Goal: Information Seeking & Learning: Learn about a topic

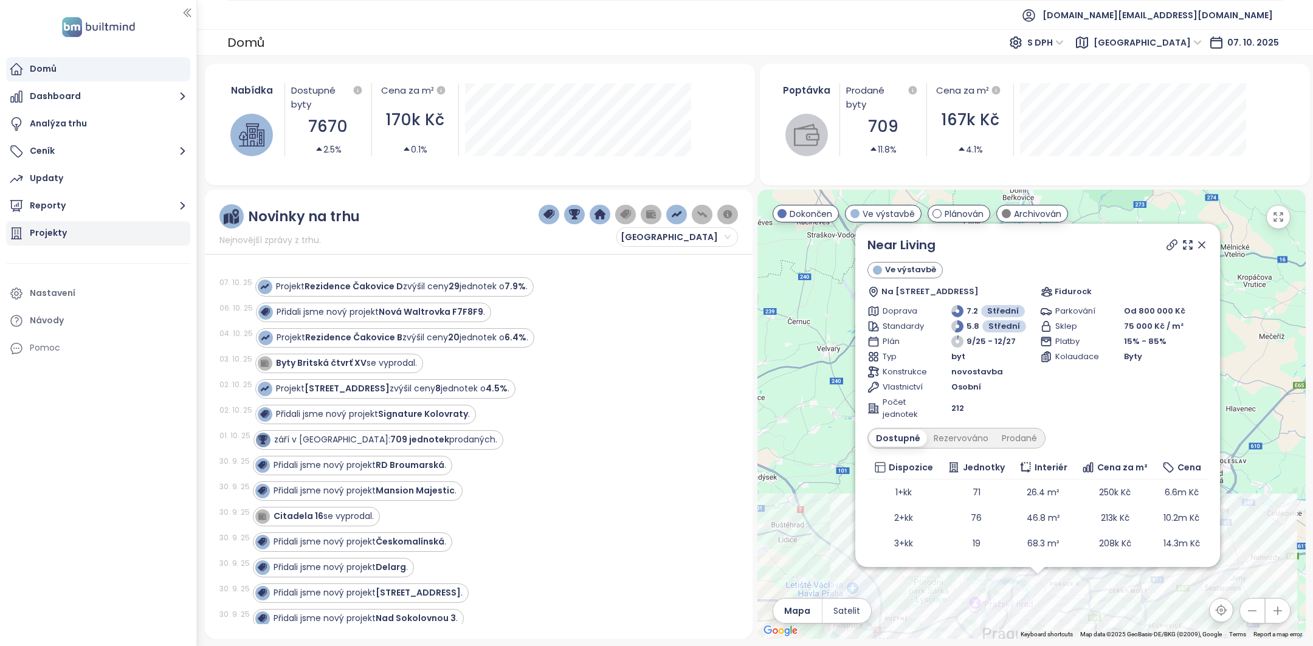
click at [114, 233] on div "Projekty" at bounding box center [98, 233] width 184 height 24
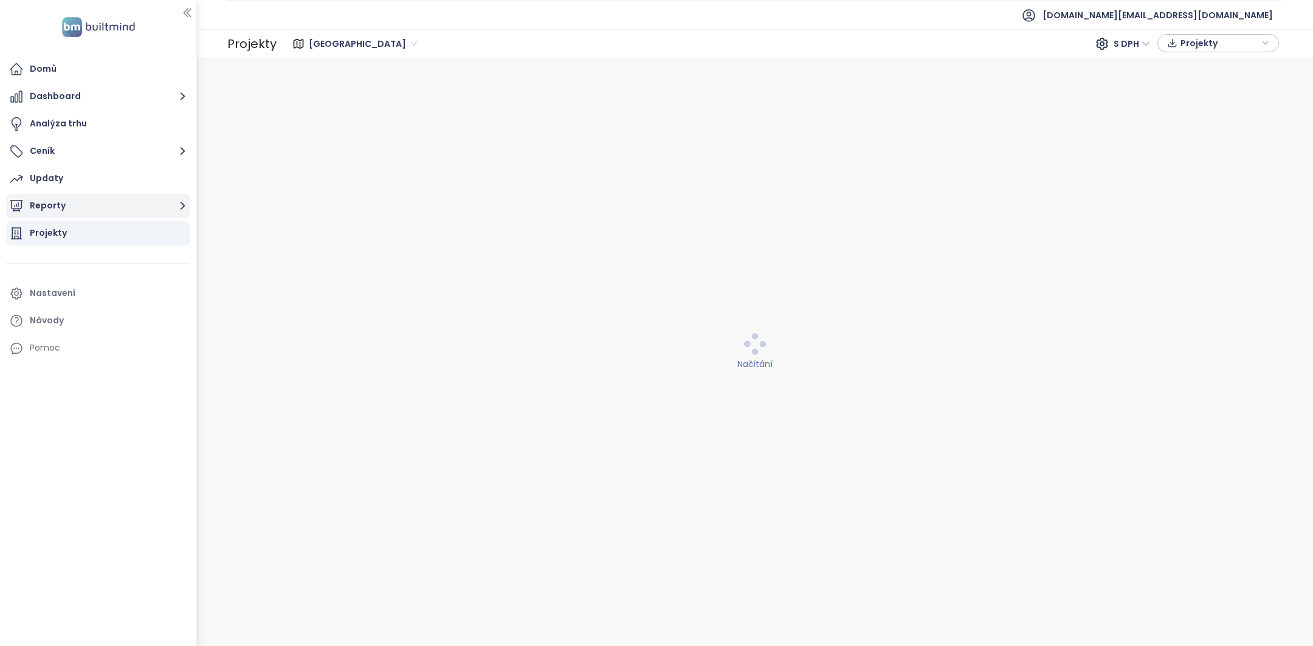
click at [116, 202] on button "Reporty" at bounding box center [98, 206] width 184 height 24
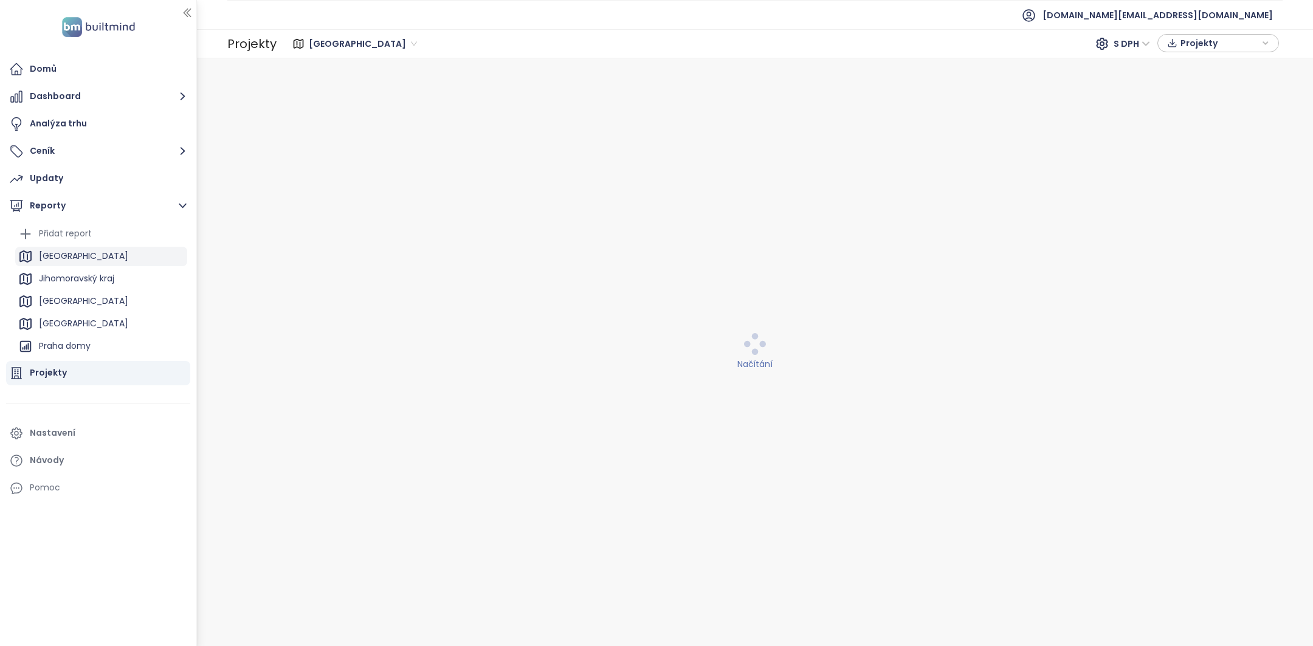
click at [100, 259] on div "Praha" at bounding box center [101, 256] width 172 height 19
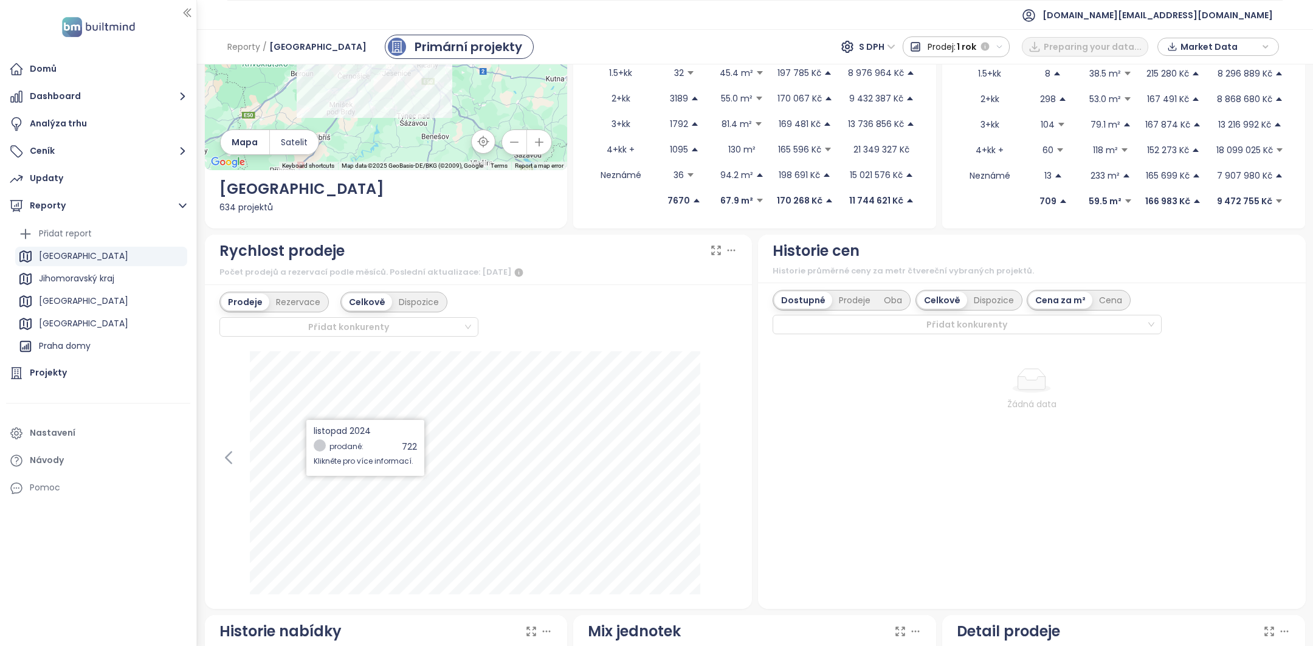
scroll to position [613, 0]
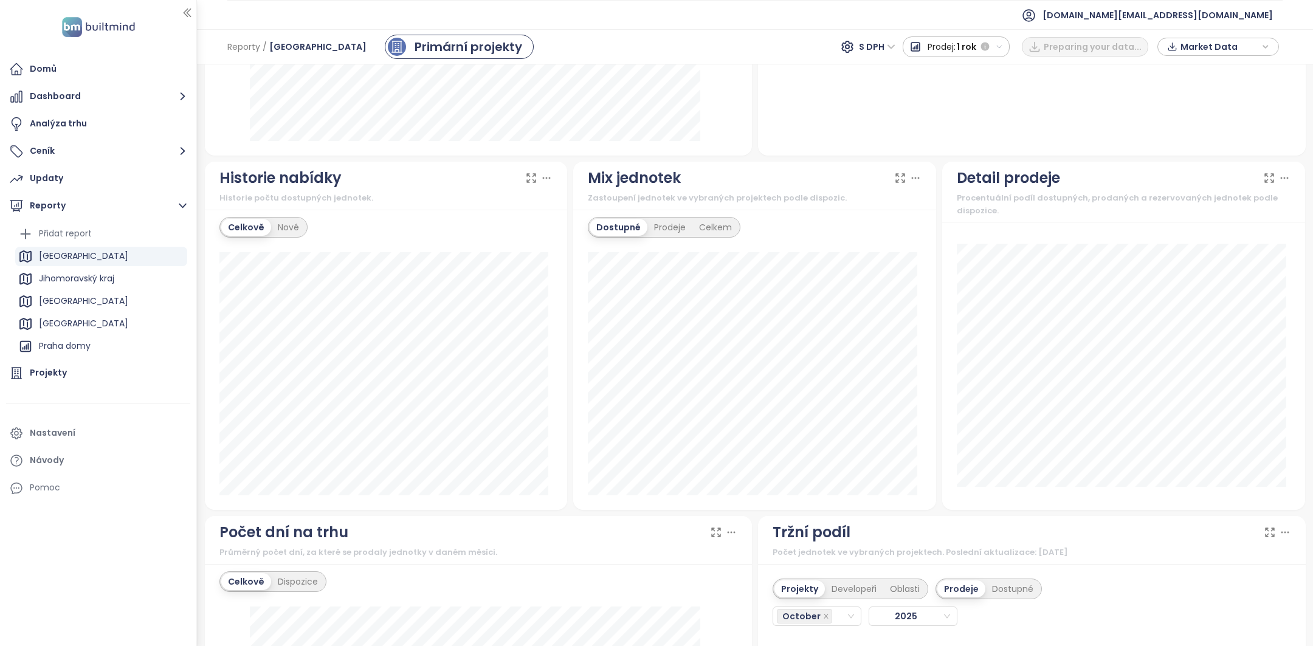
click at [303, 244] on div "Celkově Nové březen 2024 dostupné: 4990" at bounding box center [386, 360] width 363 height 300
click at [294, 232] on div "Nové" at bounding box center [288, 227] width 35 height 17
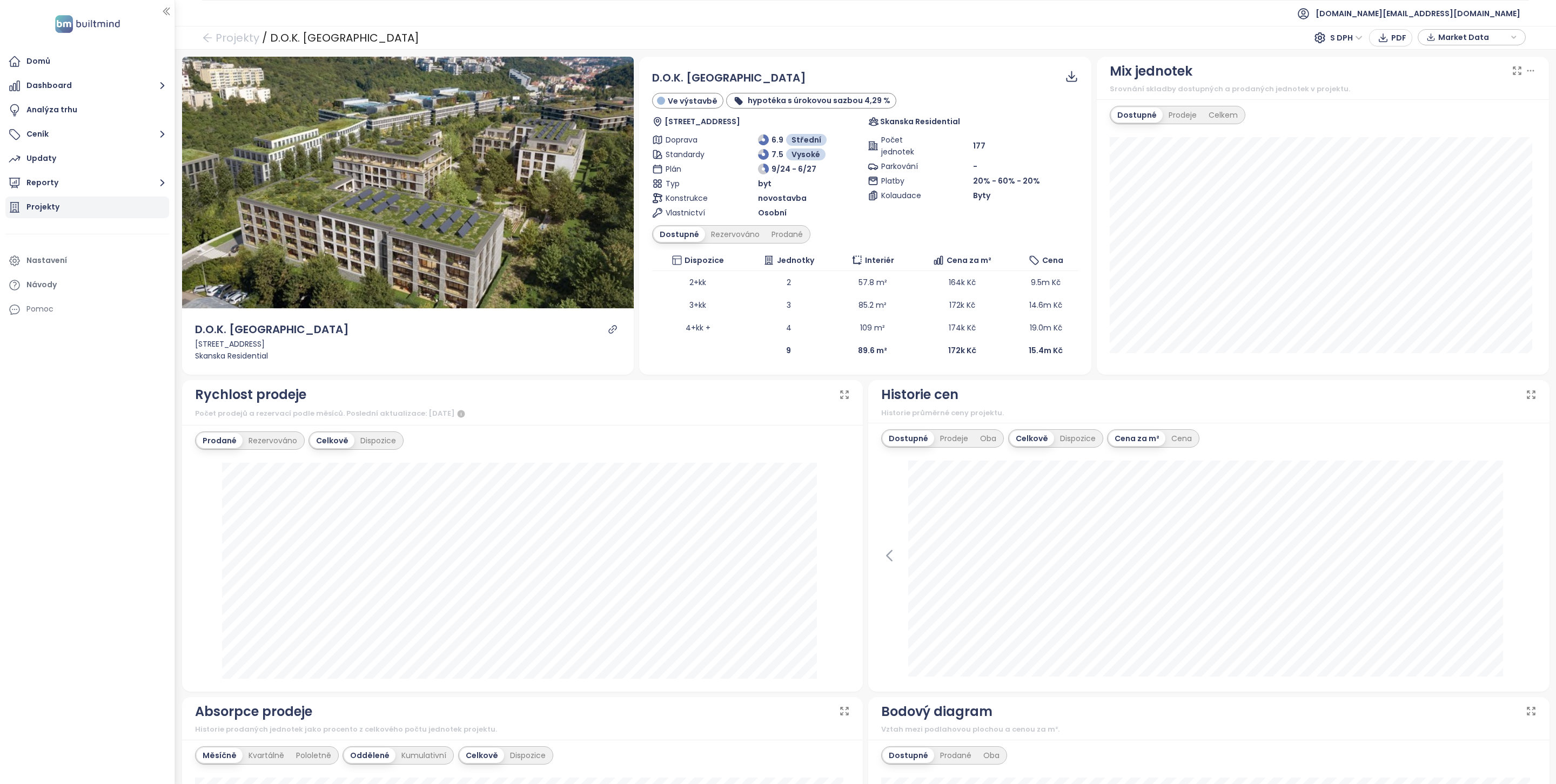
click at [100, 202] on div "Projekty" at bounding box center [87, 207] width 164 height 21
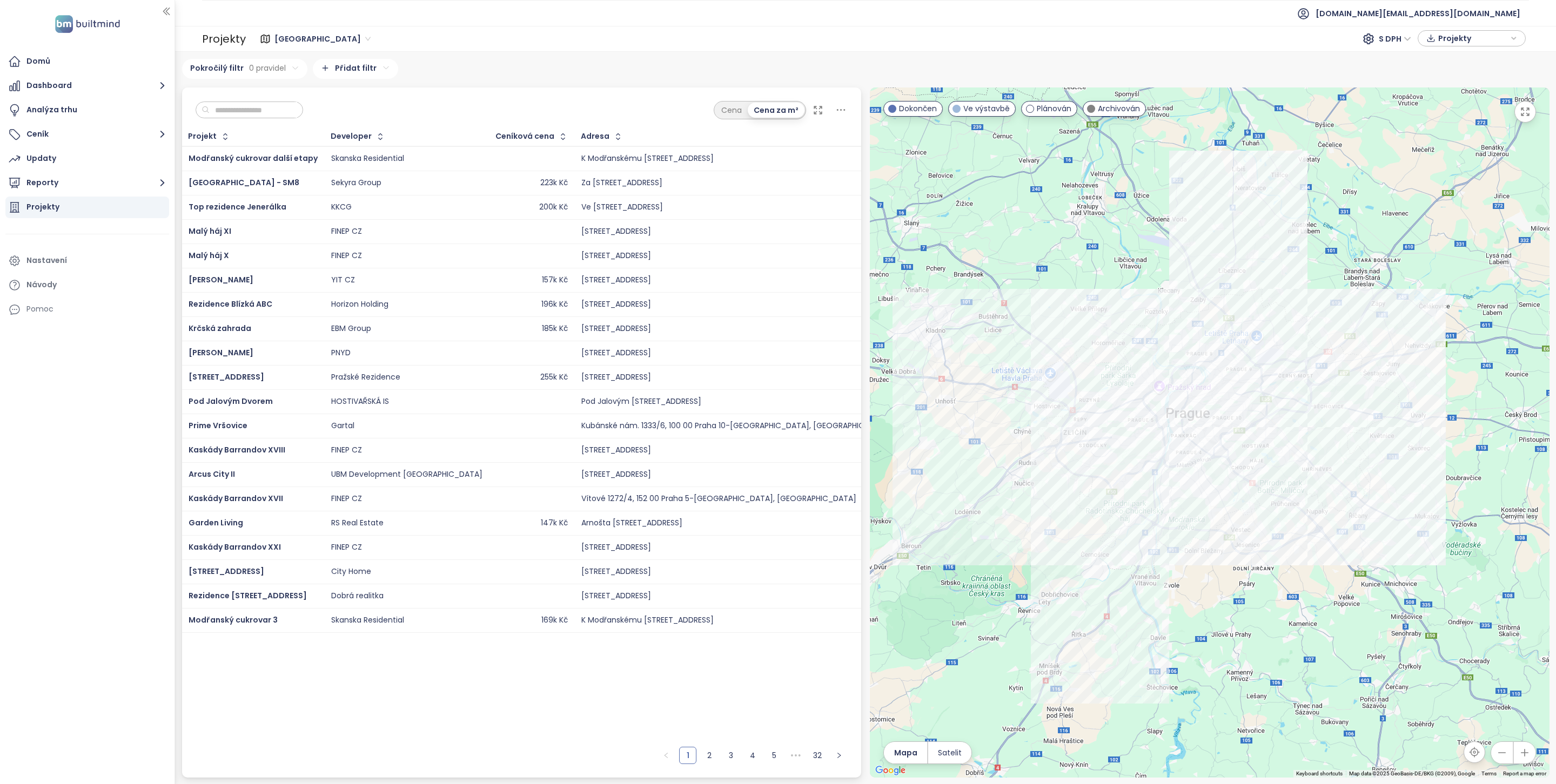
click at [236, 112] on input "text" at bounding box center [253, 110] width 87 height 16
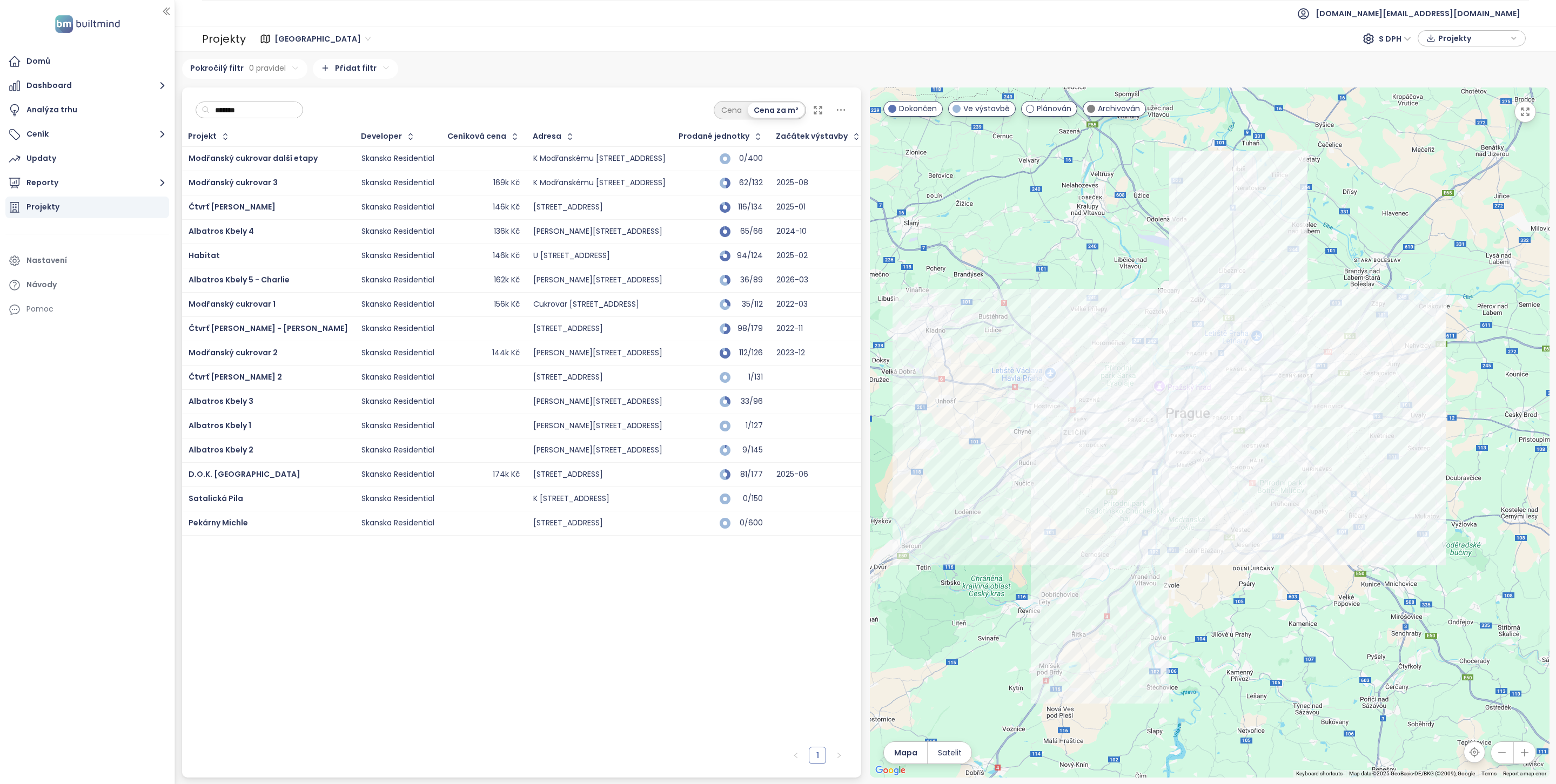
type input "*******"
click at [252, 181] on span "Modřanský cukrovar 3" at bounding box center [233, 182] width 89 height 11
click at [252, 206] on span "Čtvrť Emila Kolbena - KAM" at bounding box center [232, 207] width 87 height 11
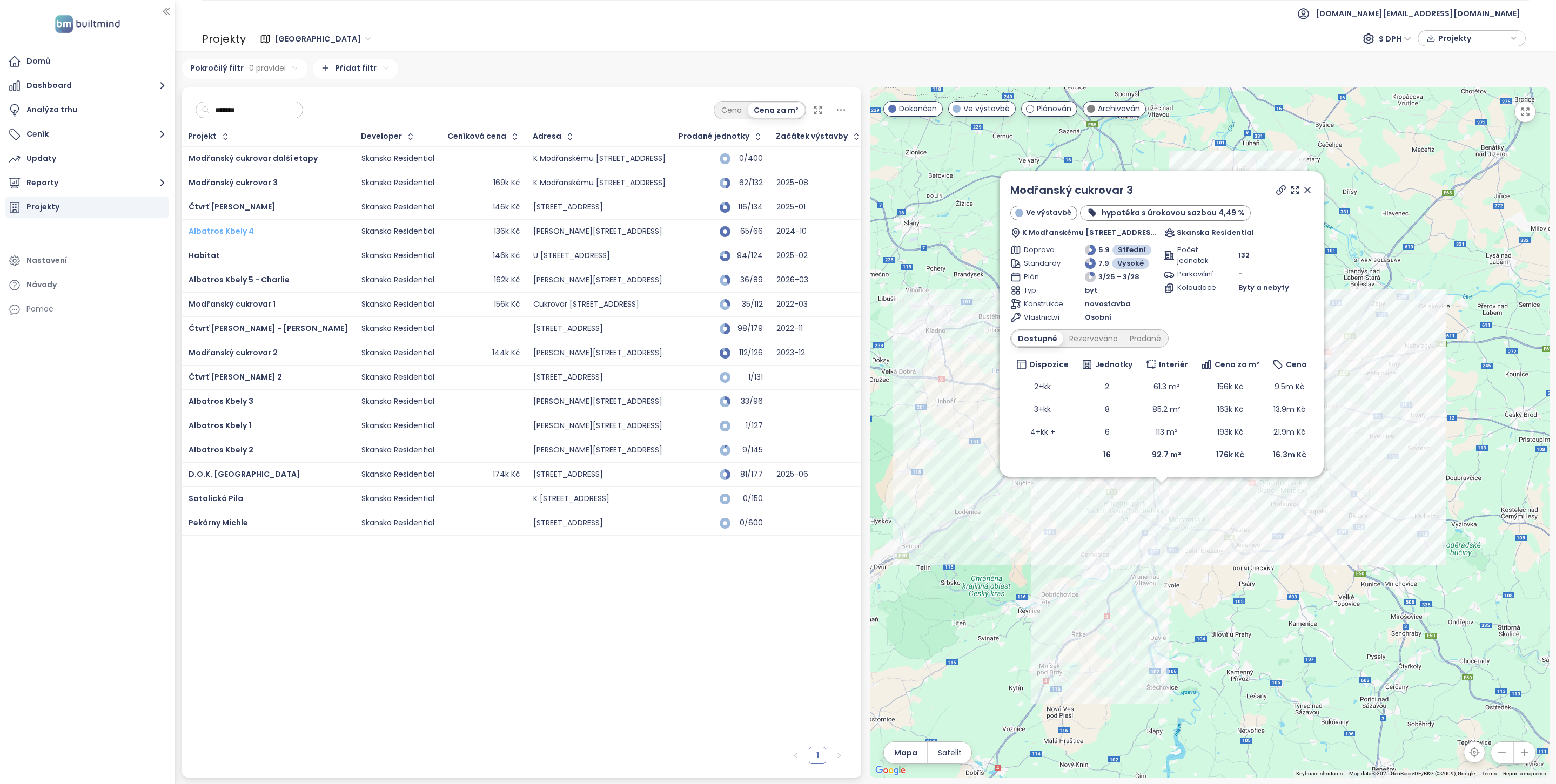
click at [236, 229] on span "Albatros Kbely 4" at bounding box center [221, 231] width 66 height 11
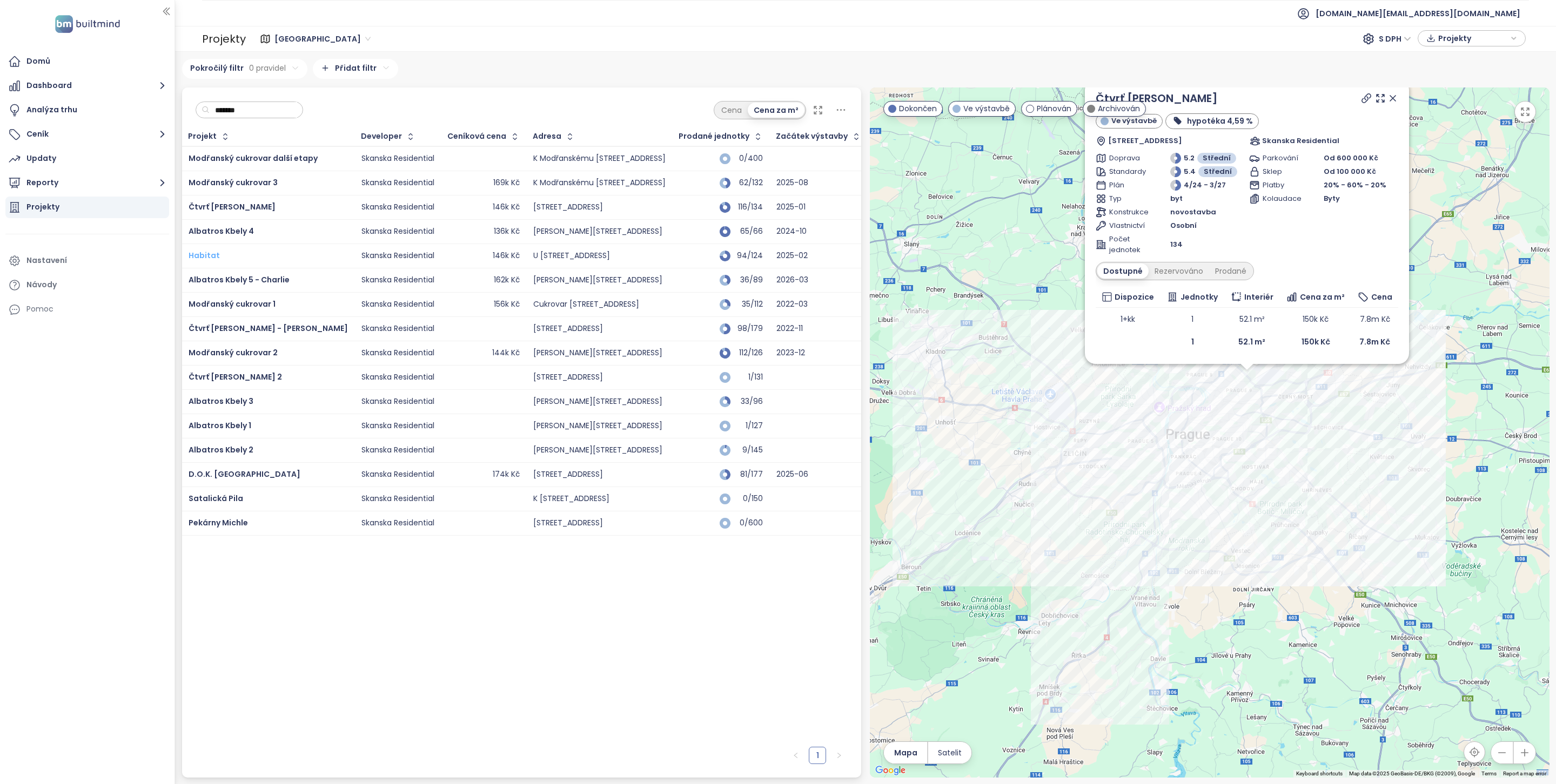
click at [204, 258] on span "Habitat" at bounding box center [204, 255] width 31 height 11
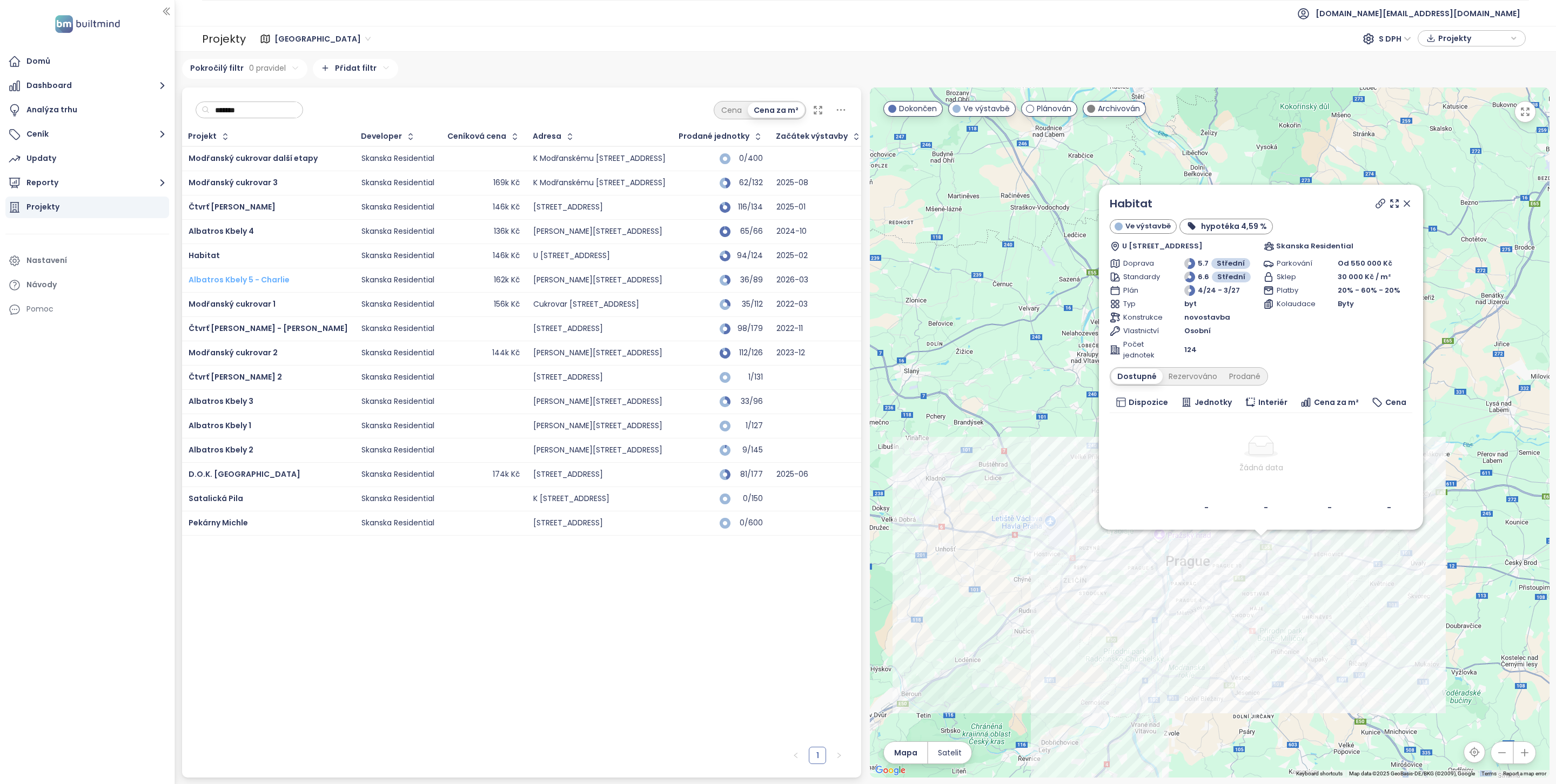
click at [218, 285] on span "Albatros Kbely 5 - Charlie" at bounding box center [239, 280] width 101 height 11
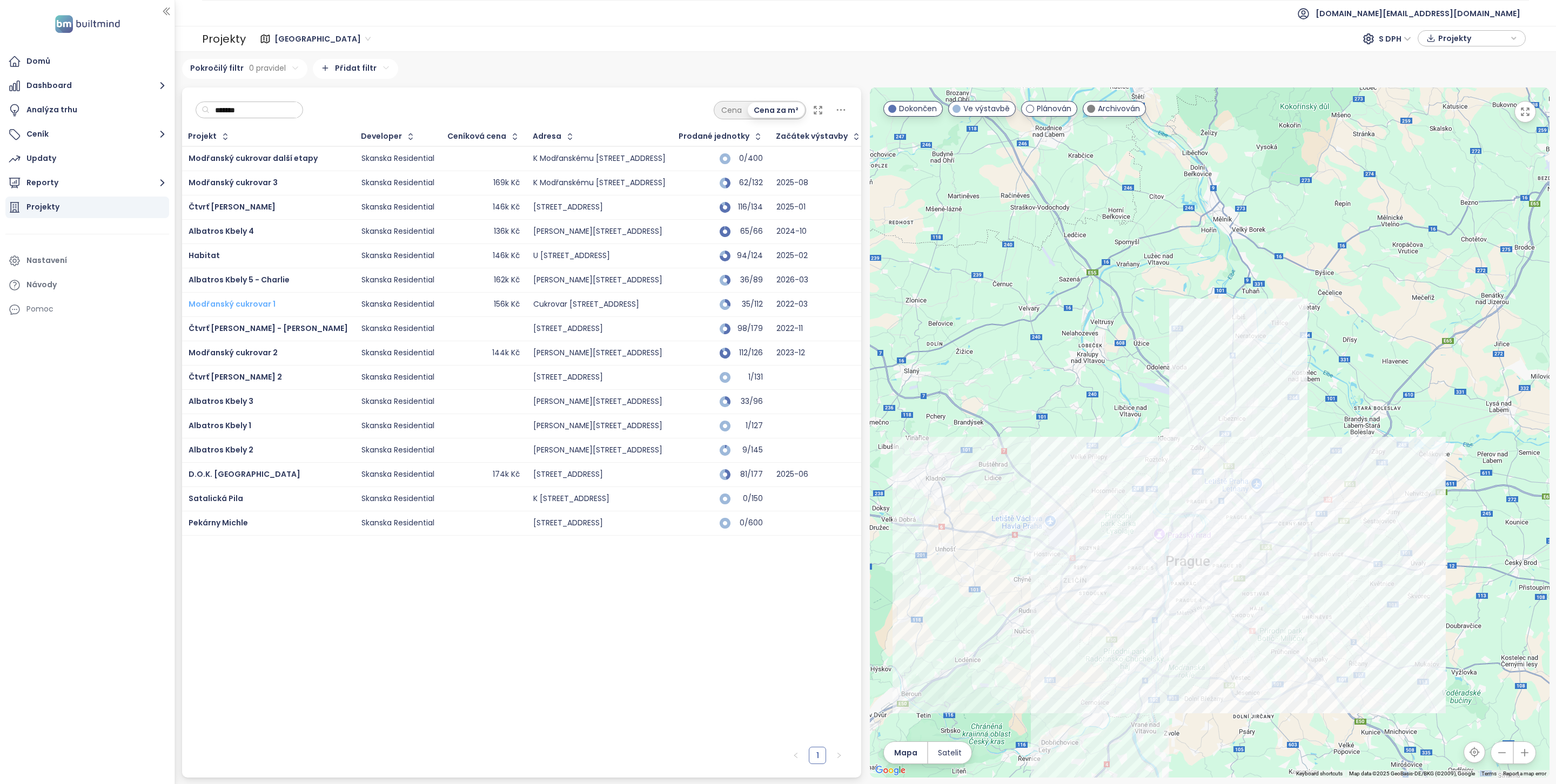
click at [218, 309] on span "Modřanský cukrovar 1" at bounding box center [232, 304] width 87 height 11
click at [229, 352] on span "Modřanský cukrovar 2" at bounding box center [233, 353] width 89 height 11
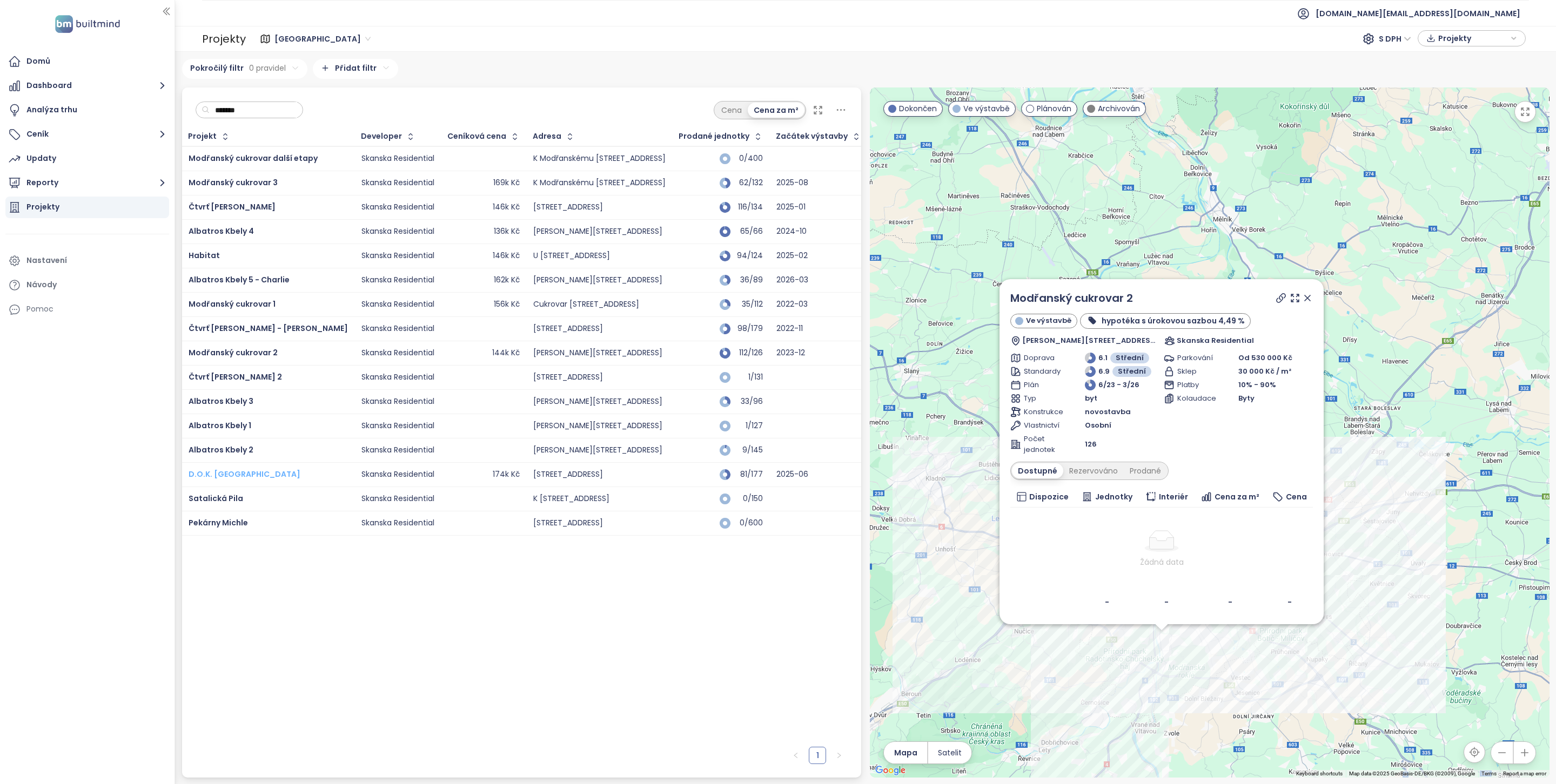
click at [227, 476] on span "D.O.K. [GEOGRAPHIC_DATA]" at bounding box center [245, 474] width 112 height 11
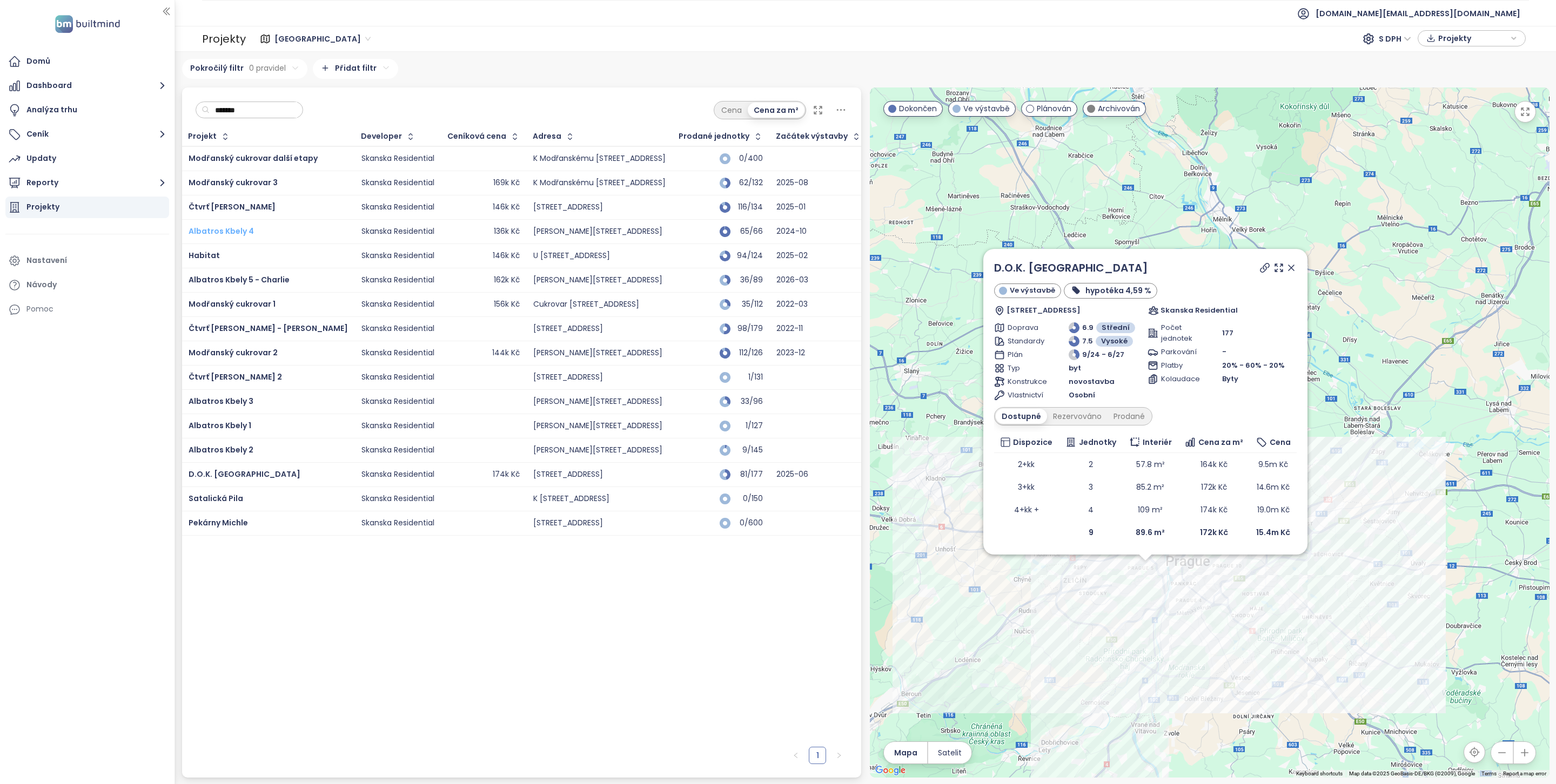
click at [245, 236] on span "Albatros Kbely 4" at bounding box center [221, 231] width 66 height 11
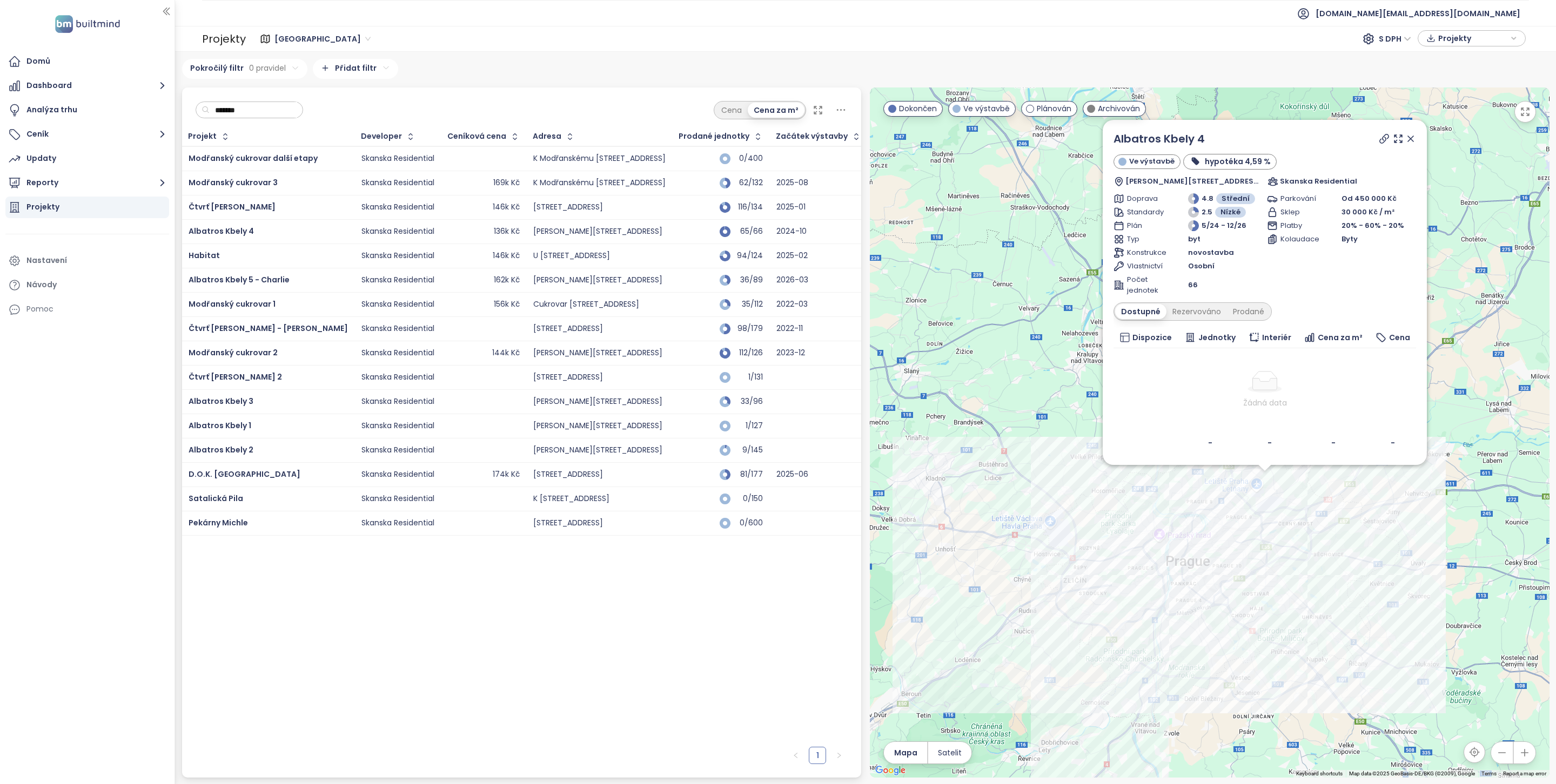
click at [68, 73] on ul "Domů Dashboard Analýza trhu Ceník Updaty Reporty Projekty Nastavení Návody Pomoc" at bounding box center [87, 185] width 164 height 269
click at [68, 62] on div "Domů" at bounding box center [87, 61] width 164 height 21
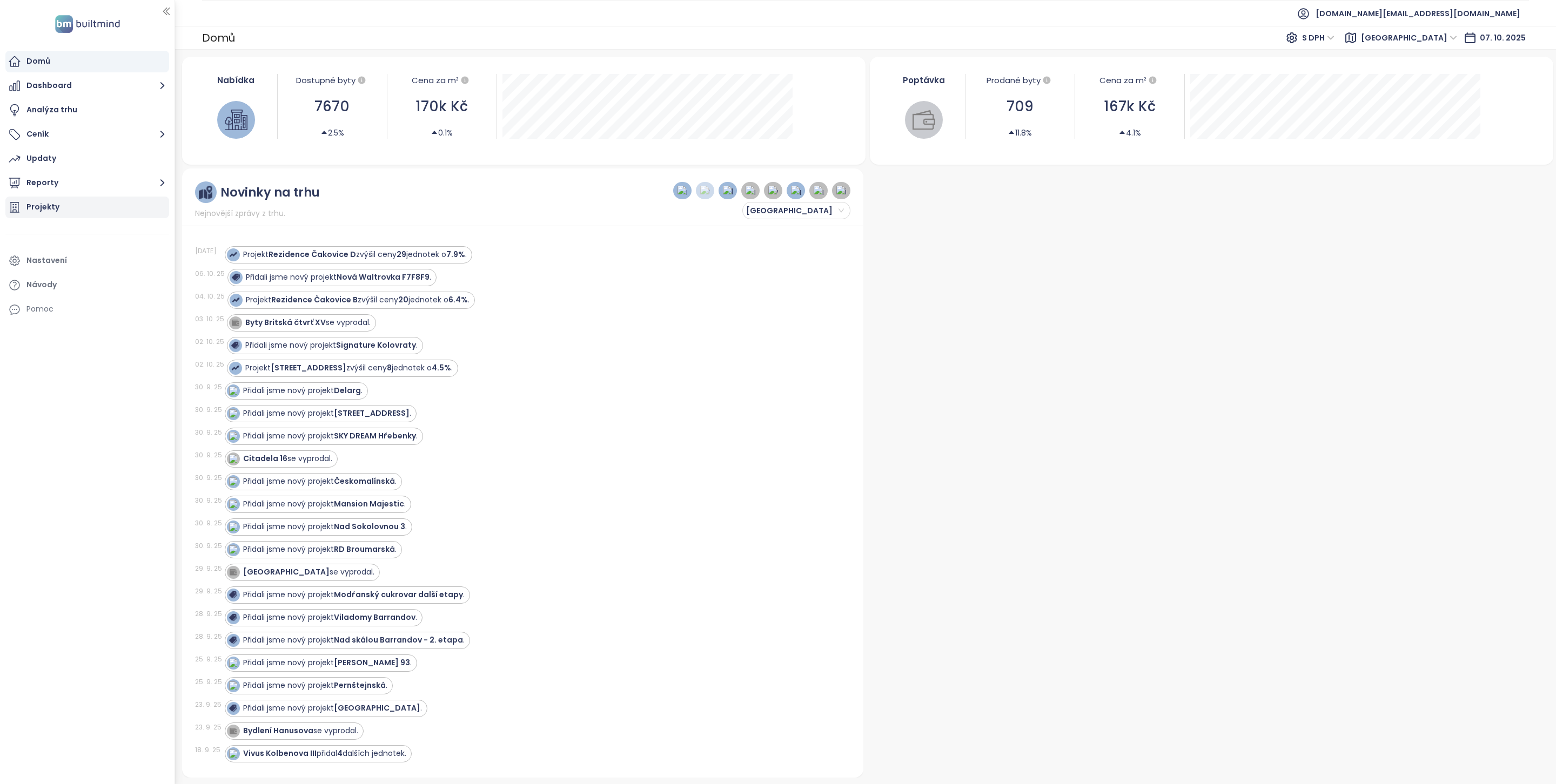
click at [59, 199] on div "Projekty" at bounding box center [87, 207] width 164 height 21
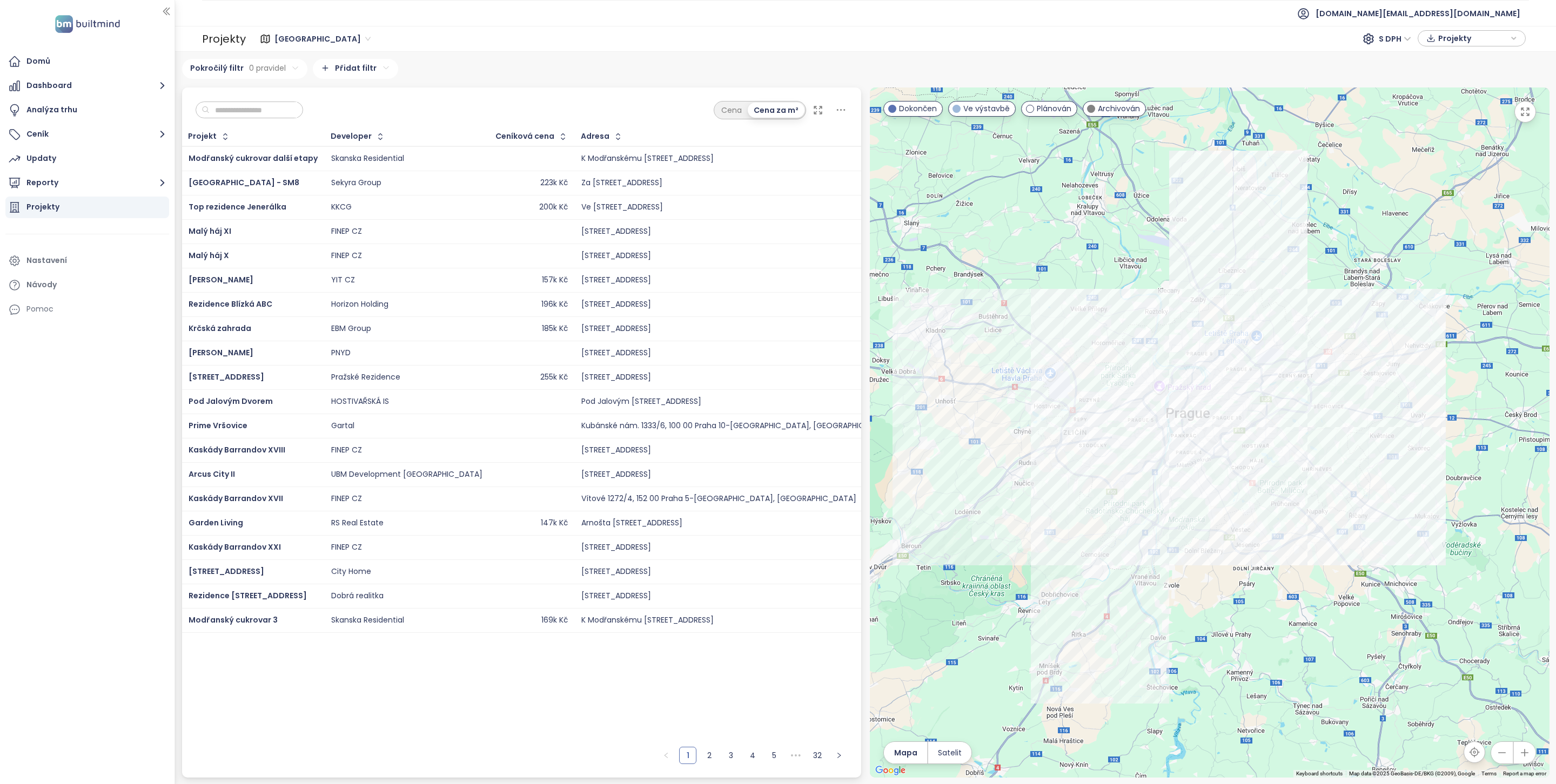
click at [279, 115] on input "text" at bounding box center [253, 110] width 87 height 16
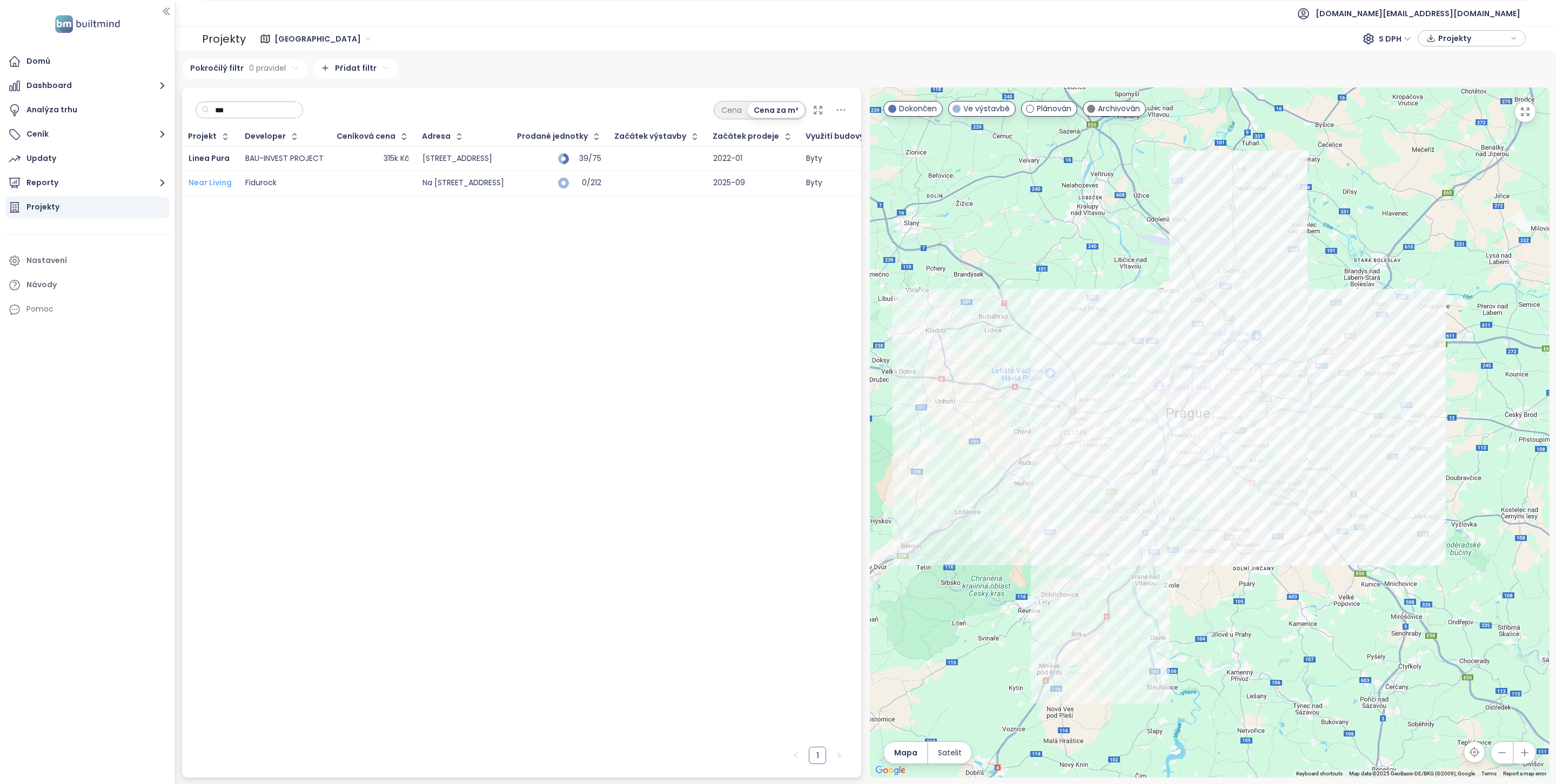
type input "***"
click at [212, 180] on span "Near Living" at bounding box center [210, 182] width 44 height 11
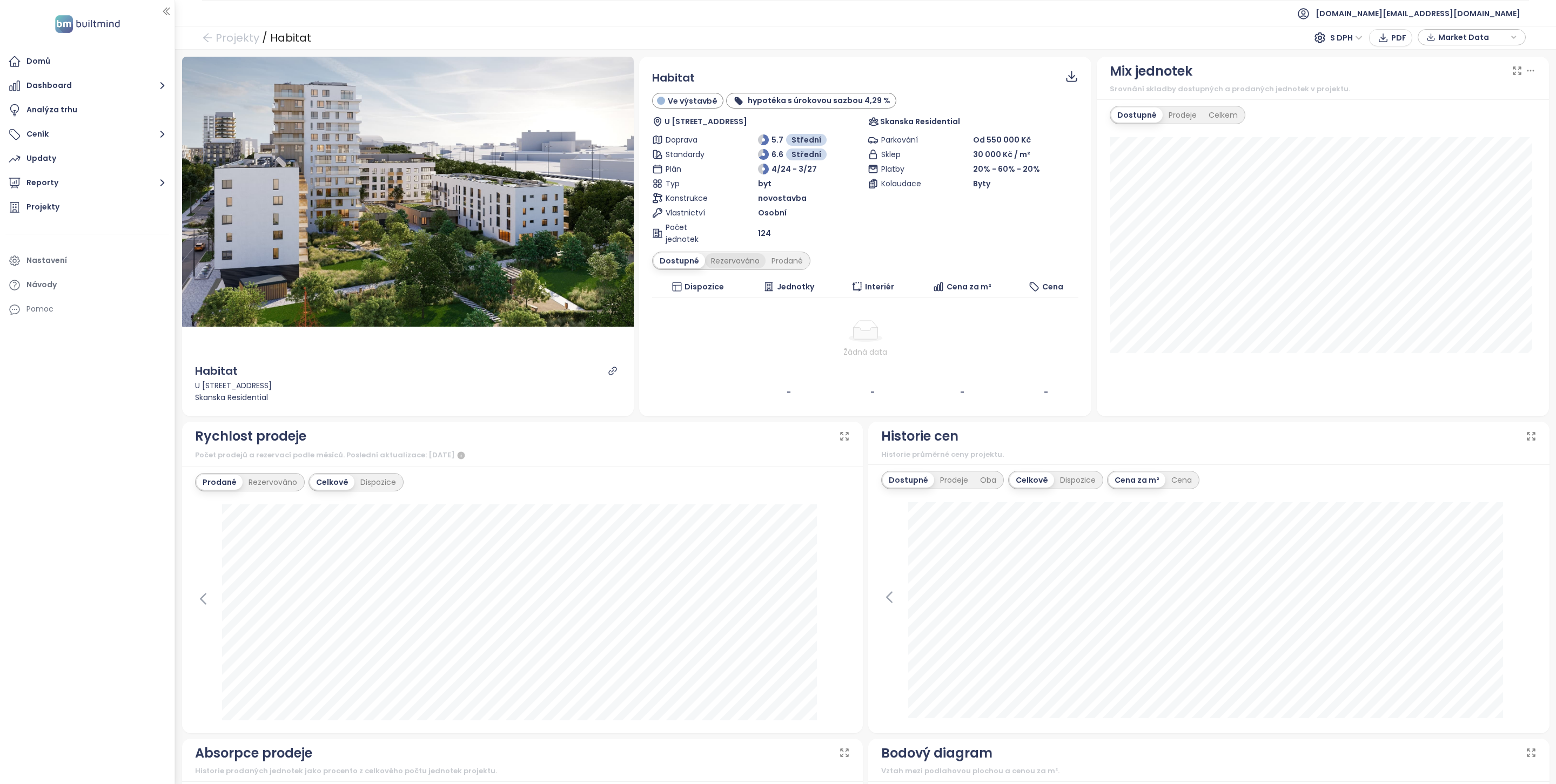
click at [724, 262] on div "Rezervováno" at bounding box center [735, 260] width 60 height 15
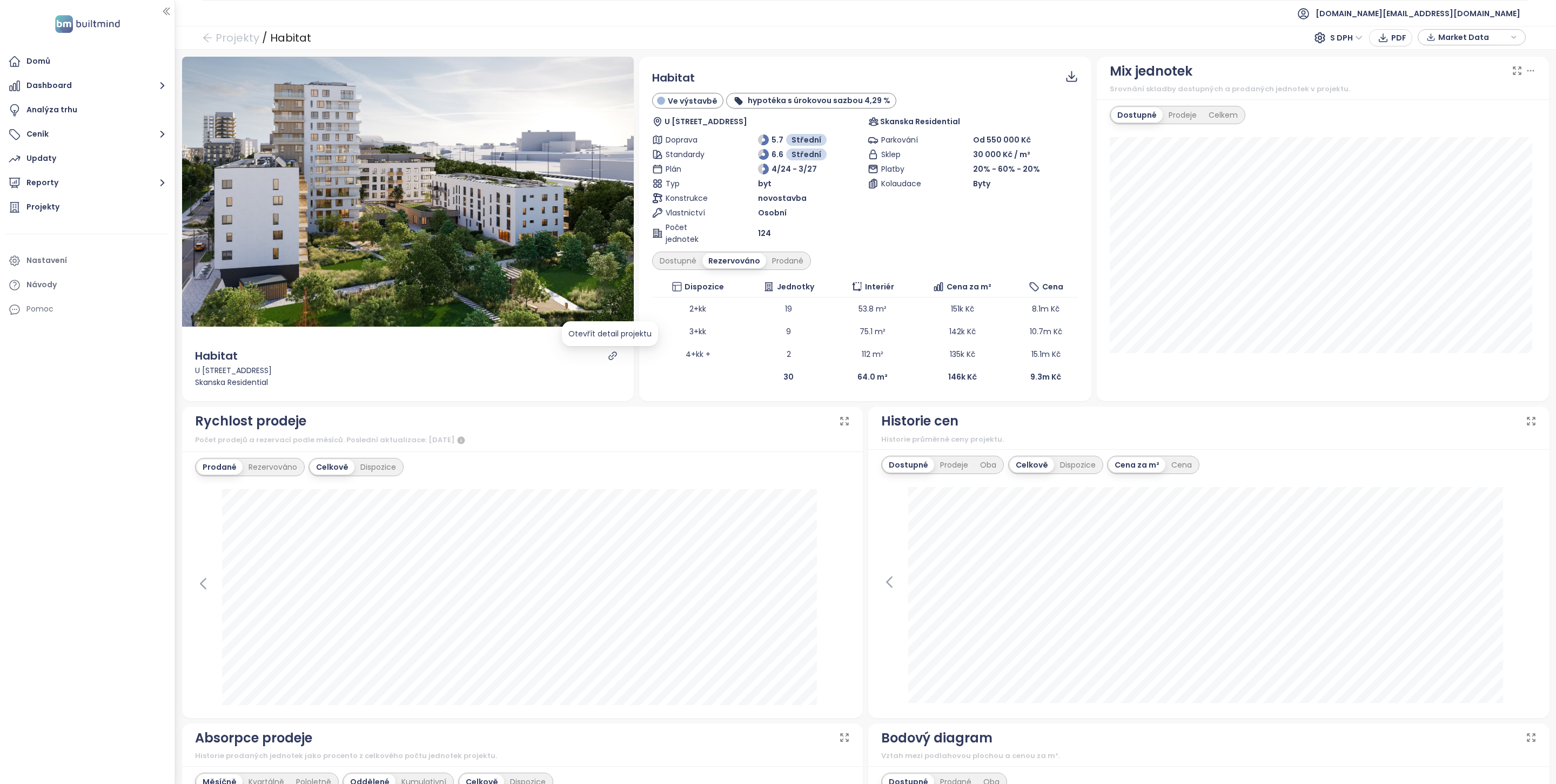
click at [610, 360] on icon "link" at bounding box center [613, 356] width 10 height 10
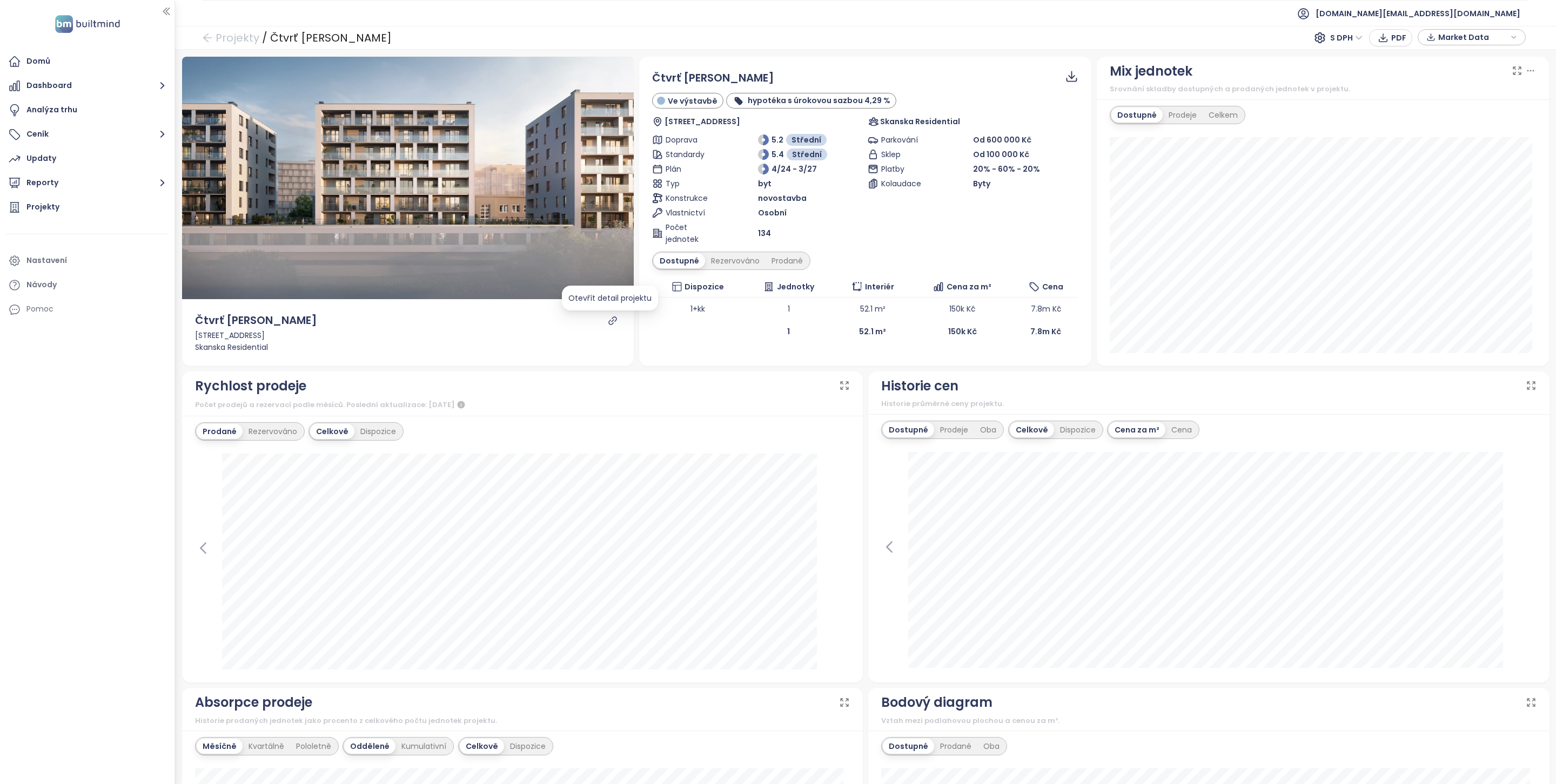
click at [608, 321] on icon "link" at bounding box center [613, 321] width 10 height 10
click at [727, 262] on div "Rezervováno" at bounding box center [735, 260] width 60 height 15
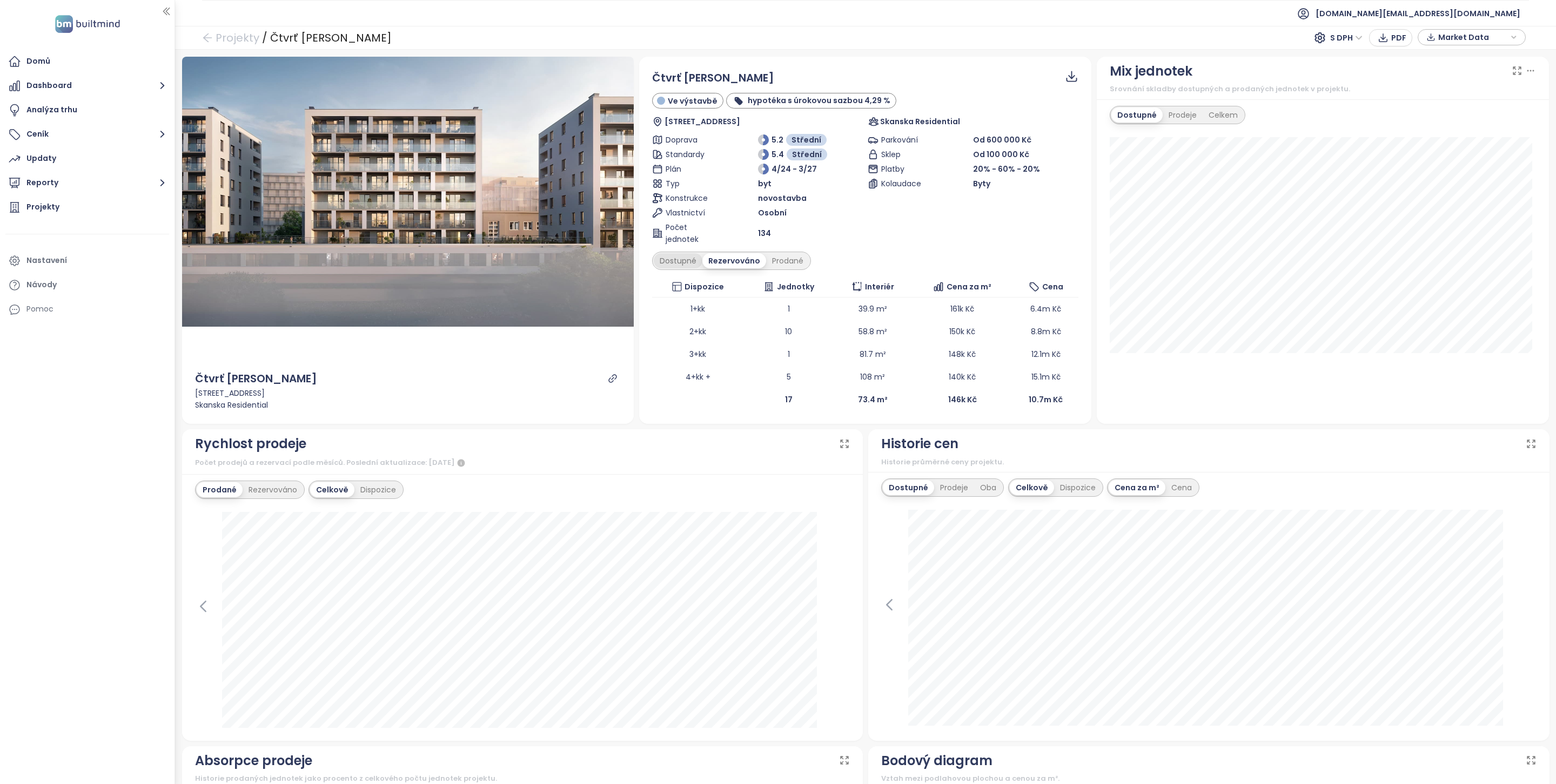
click at [664, 262] on div "Dostupné" at bounding box center [678, 260] width 49 height 15
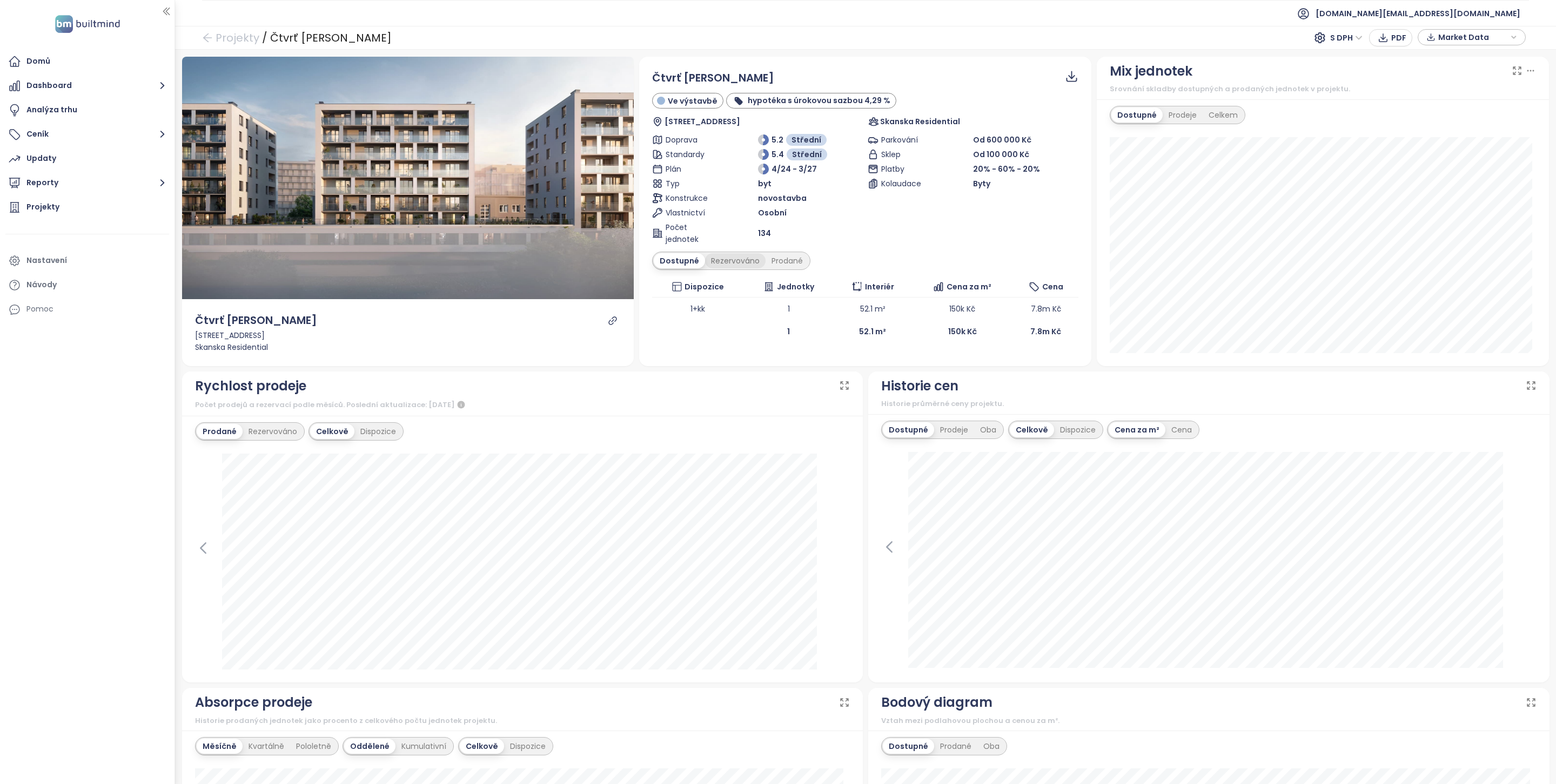
click at [722, 264] on div "Rezervováno" at bounding box center [735, 260] width 60 height 15
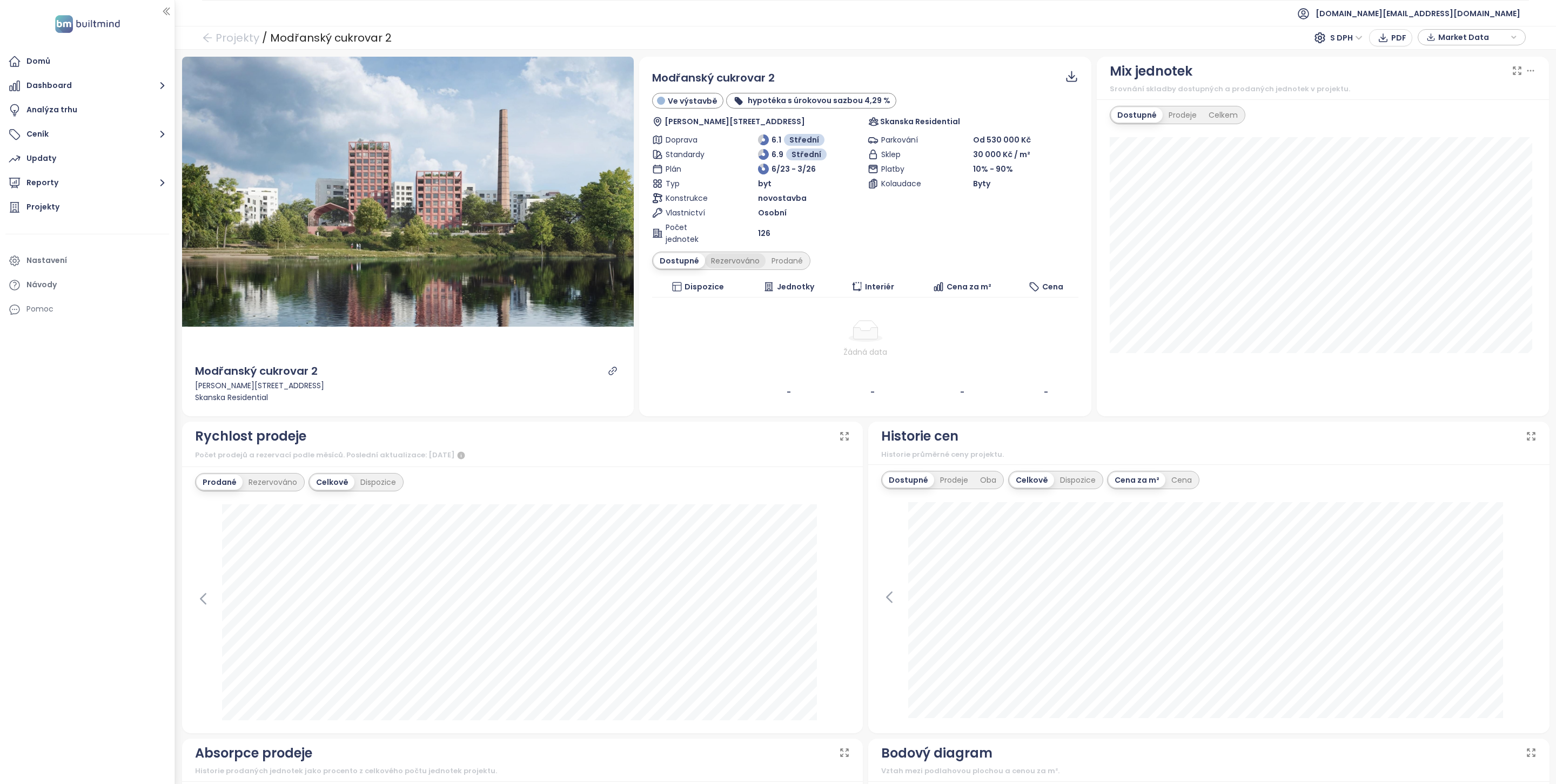
click at [717, 260] on div "Rezervováno" at bounding box center [735, 260] width 60 height 15
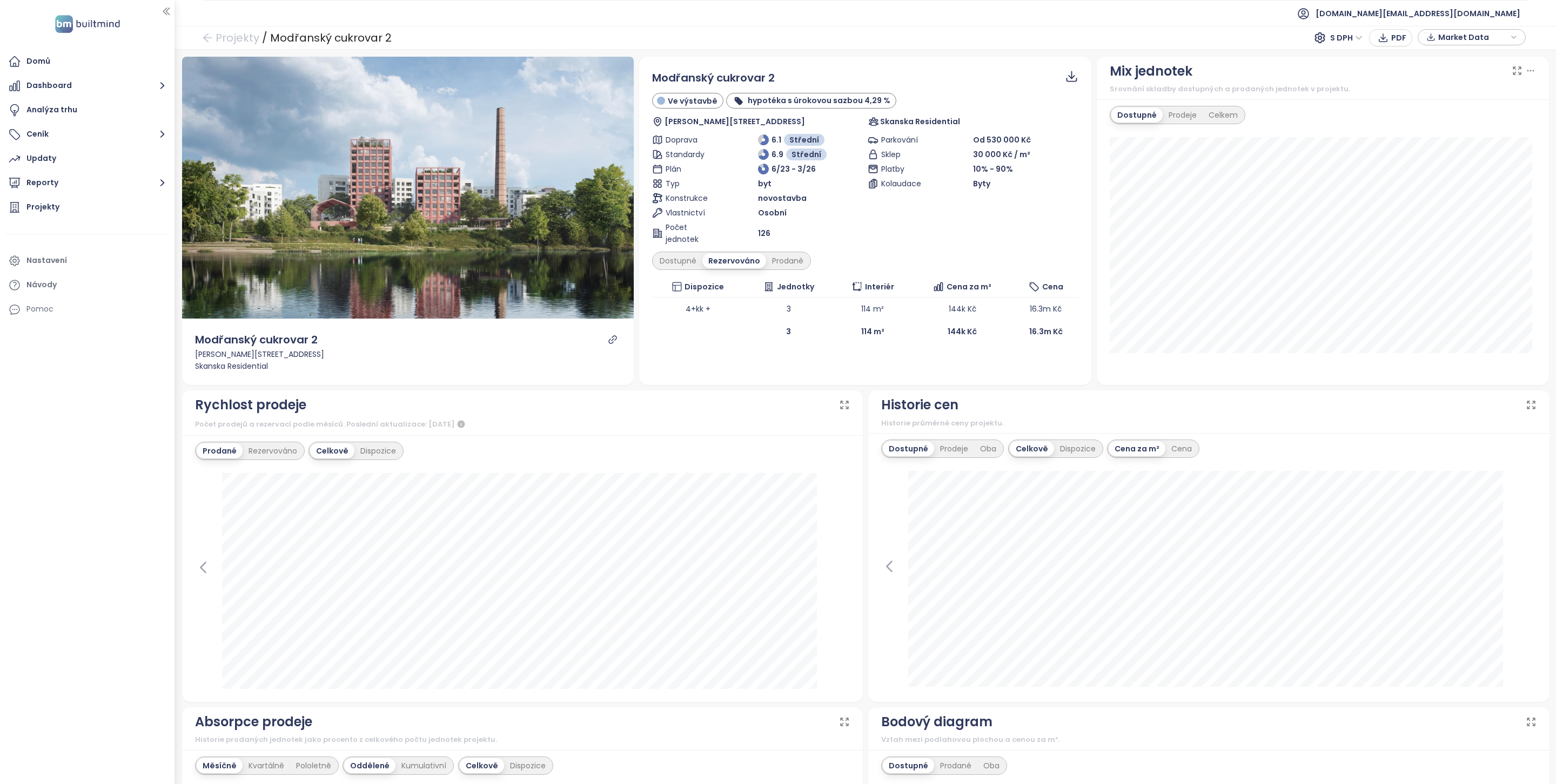
click at [614, 335] on icon "link" at bounding box center [613, 340] width 10 height 10
click at [684, 265] on div "Dostupné" at bounding box center [678, 260] width 49 height 15
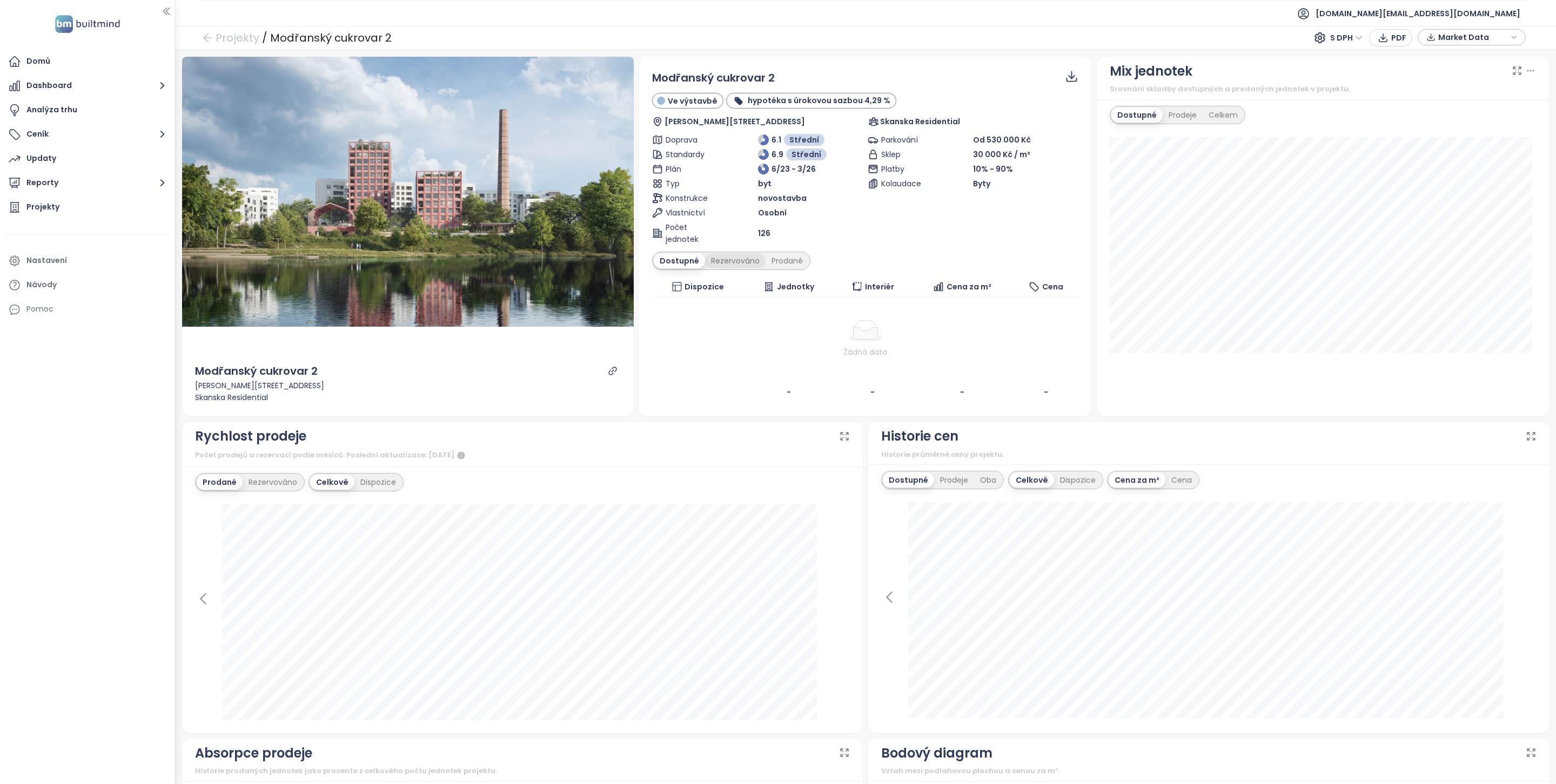
click at [735, 258] on div "Rezervováno" at bounding box center [735, 260] width 60 height 15
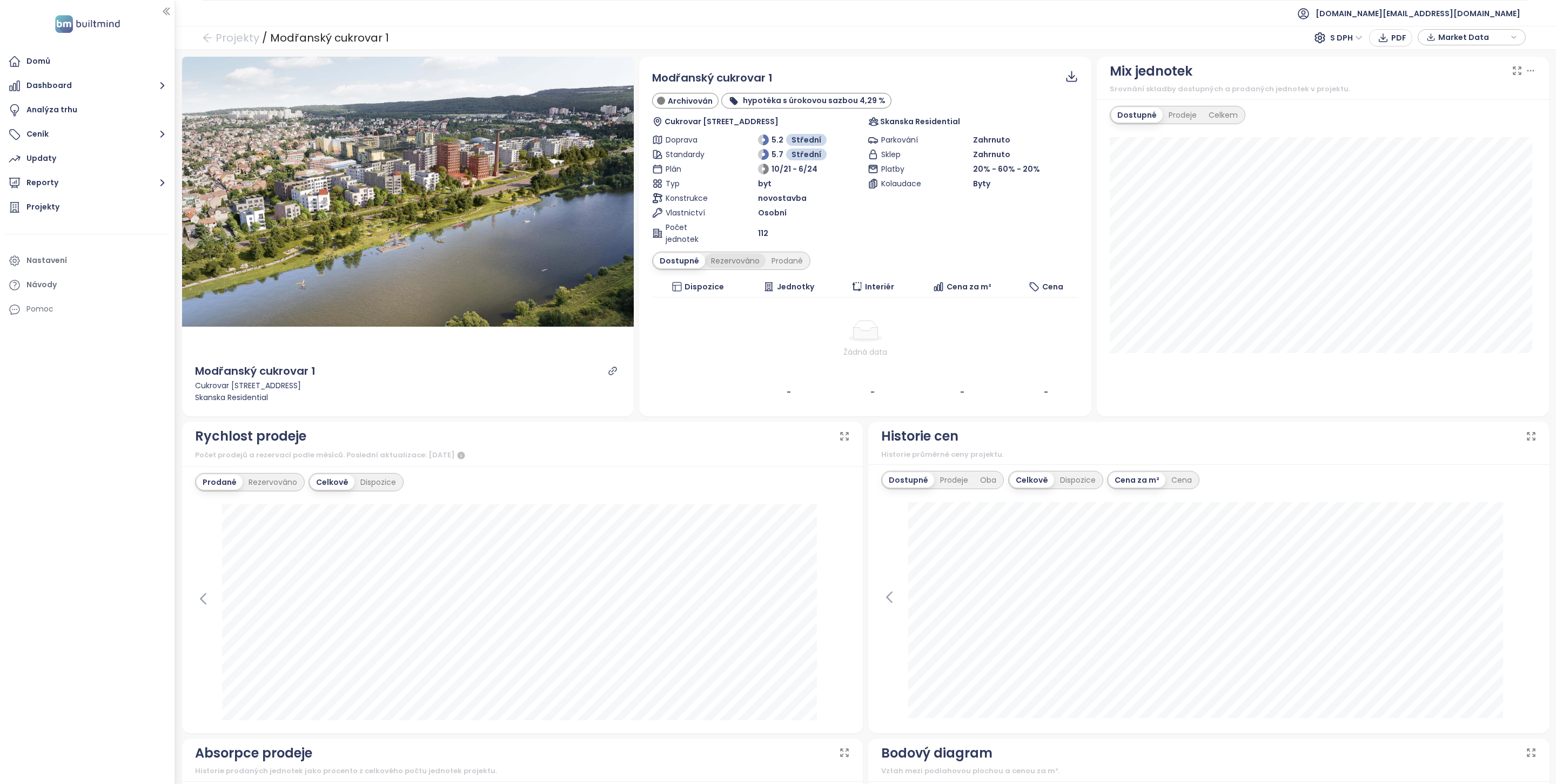
click at [729, 262] on div "Rezervováno" at bounding box center [735, 260] width 60 height 15
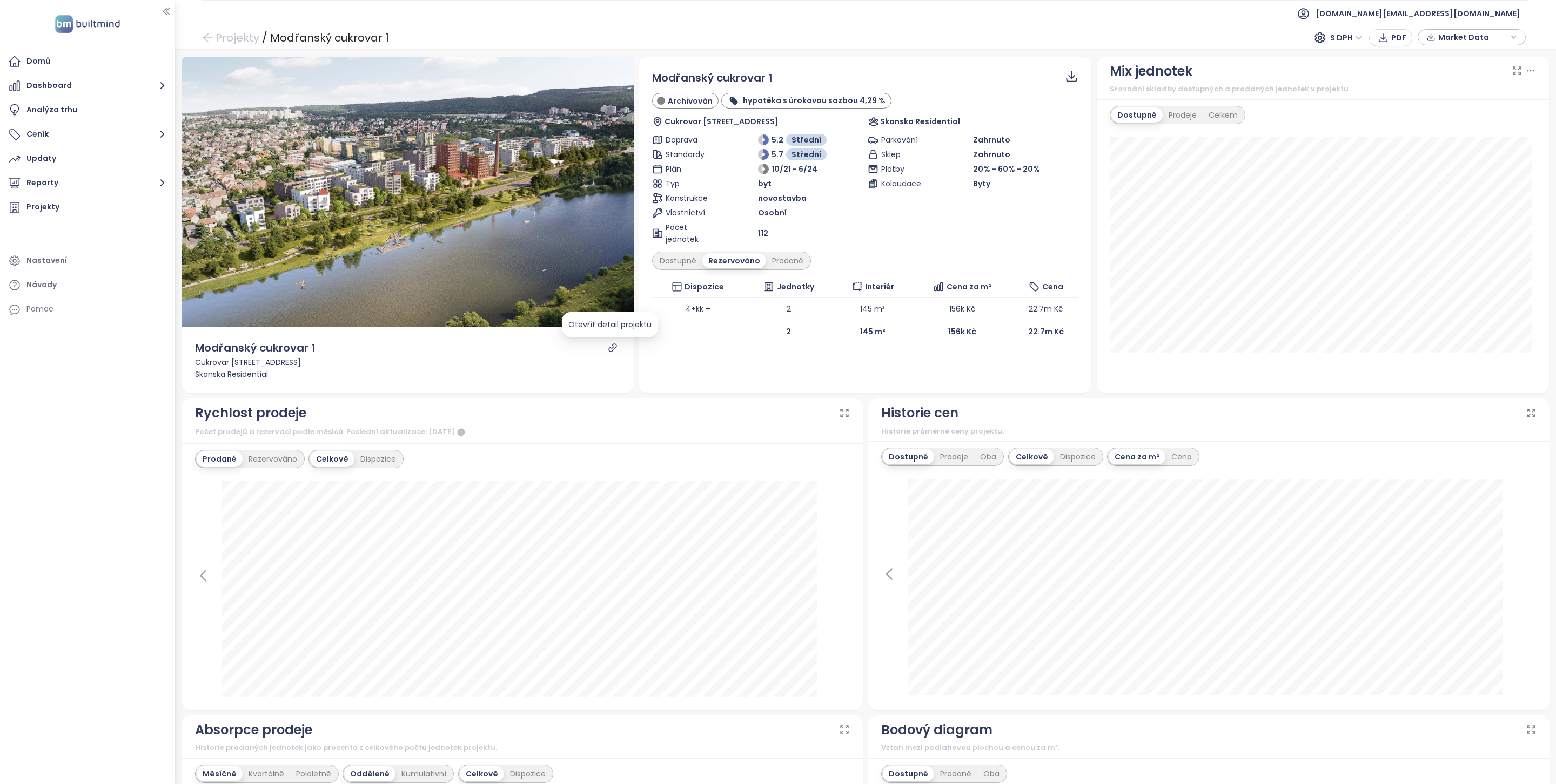
click at [608, 348] on icon "link" at bounding box center [613, 348] width 10 height 10
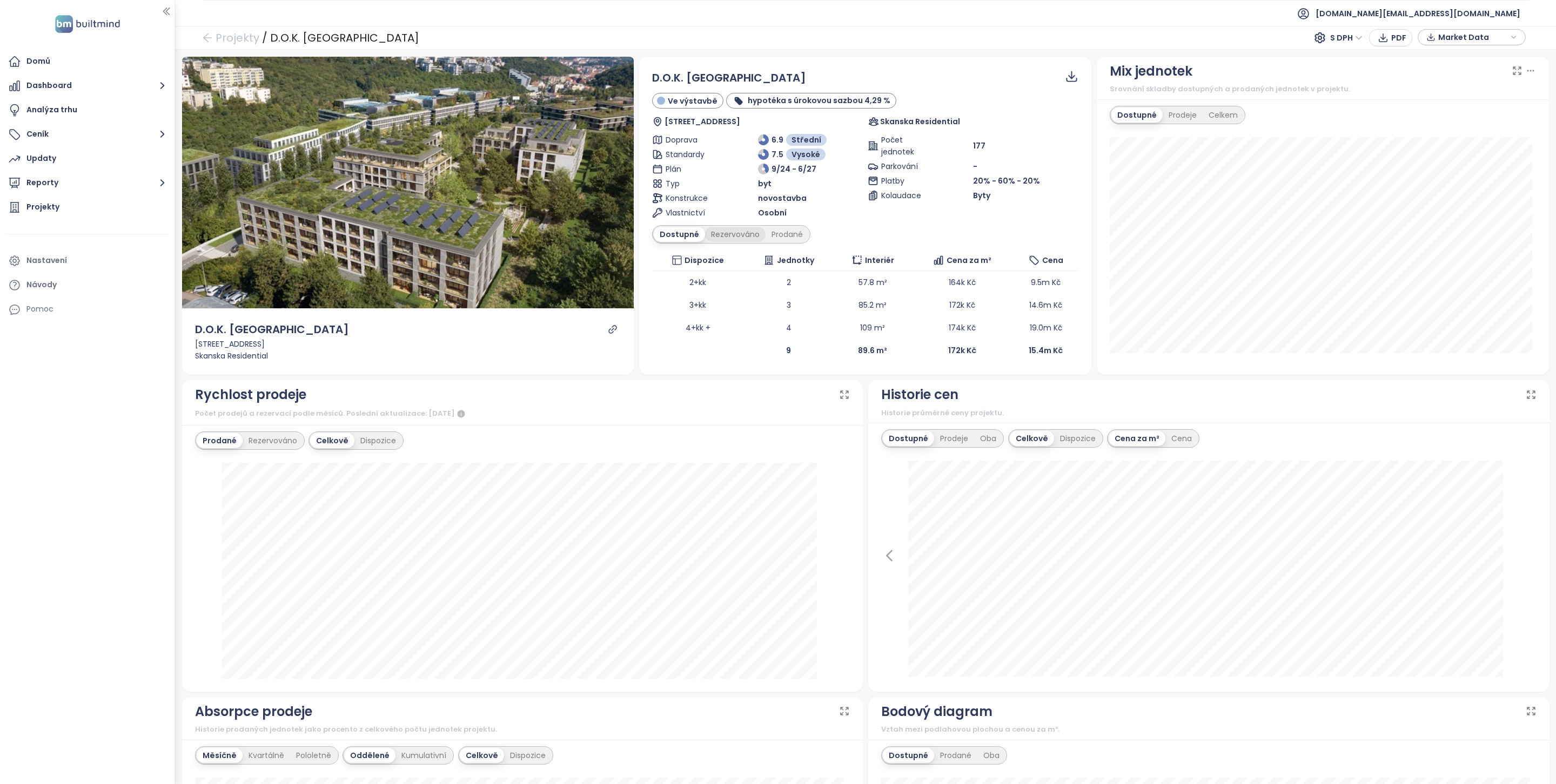
click at [746, 242] on div "Rezervováno" at bounding box center [735, 234] width 60 height 15
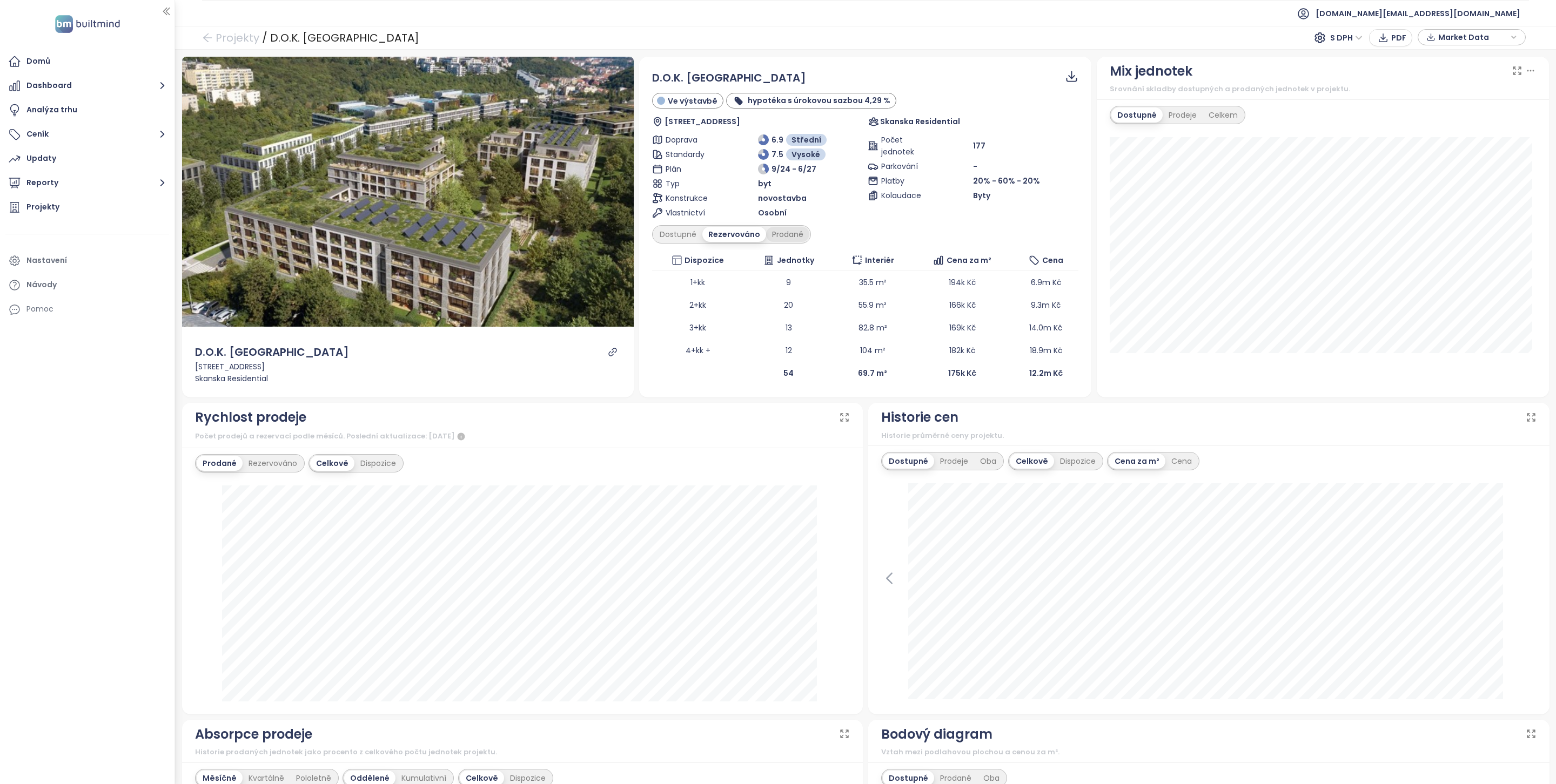
click at [776, 239] on div "Prodané" at bounding box center [788, 234] width 44 height 15
click at [695, 221] on div "D.O.K. Radlice Ve výstavbě hypotéka s úrokovou sazbou 4,29 % Radlická 108/188, …" at bounding box center [865, 227] width 426 height 315
click at [682, 222] on div "D.O.K. Radlice Ve výstavbě hypotéka s úrokovou sazbou 4,29 % Radlická 108/188, …" at bounding box center [865, 227] width 426 height 315
click at [672, 233] on div "Dostupné" at bounding box center [678, 234] width 49 height 15
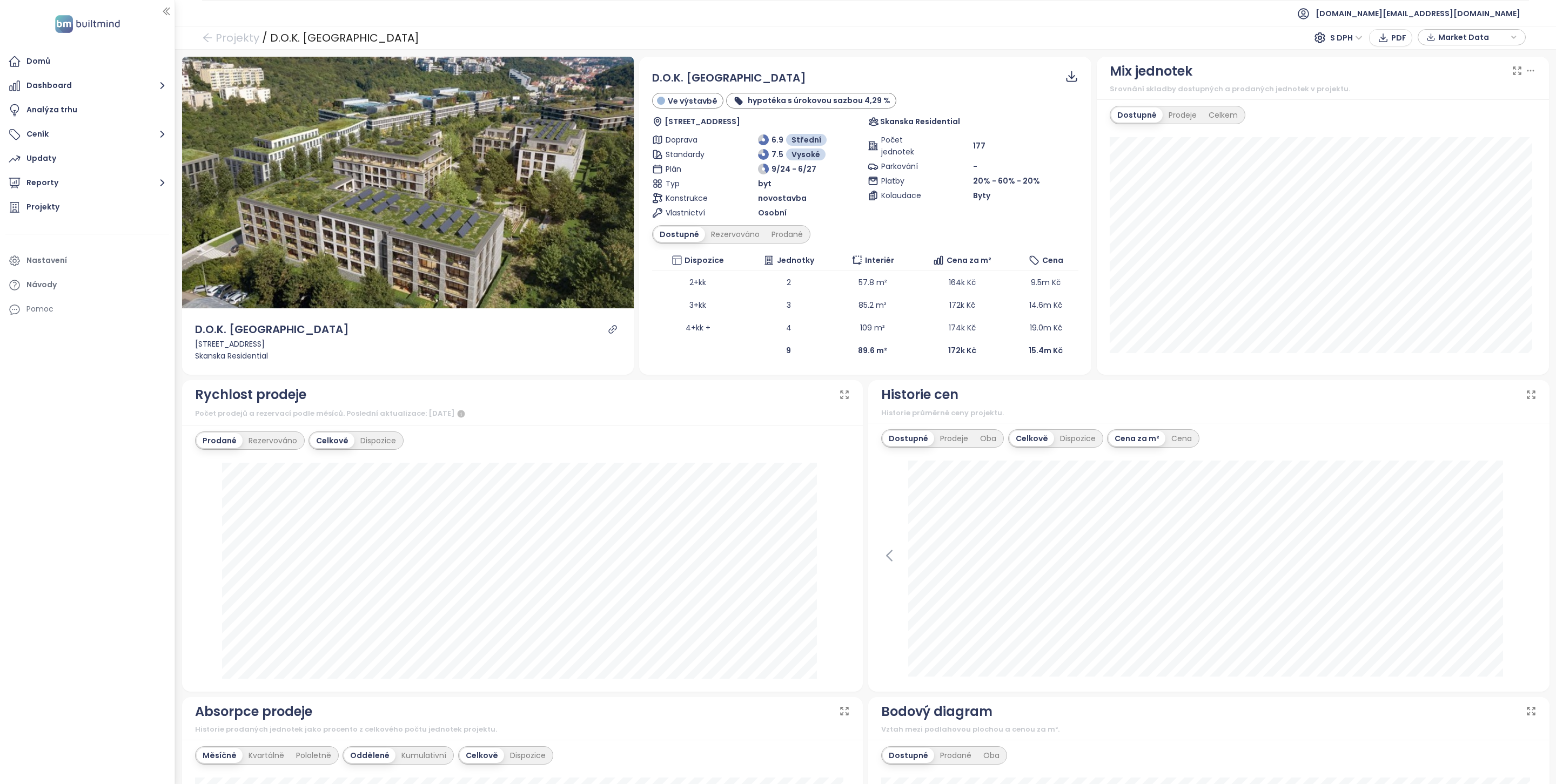
scroll to position [96, 0]
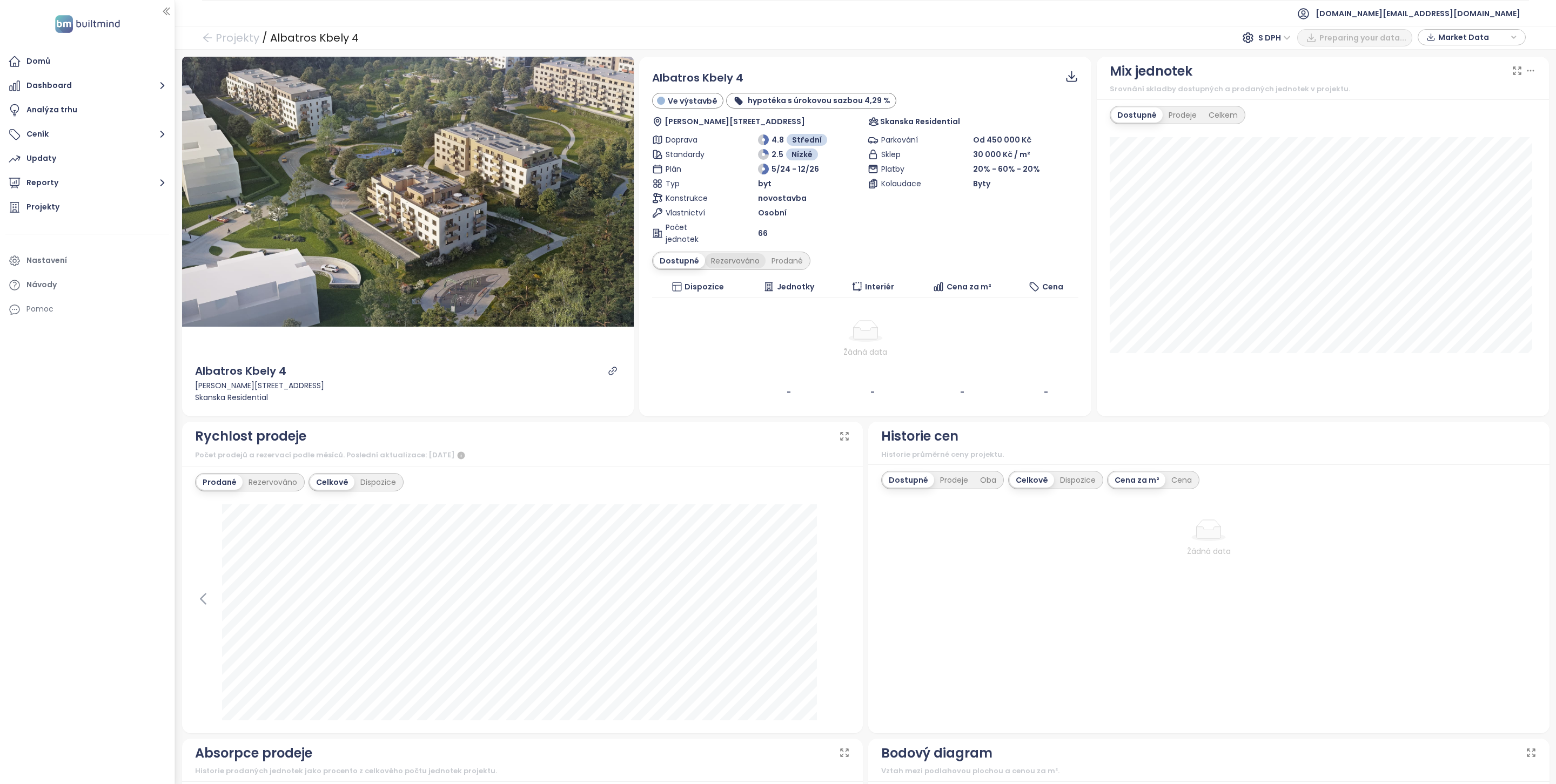
click at [738, 259] on div "Rezervováno" at bounding box center [735, 260] width 60 height 15
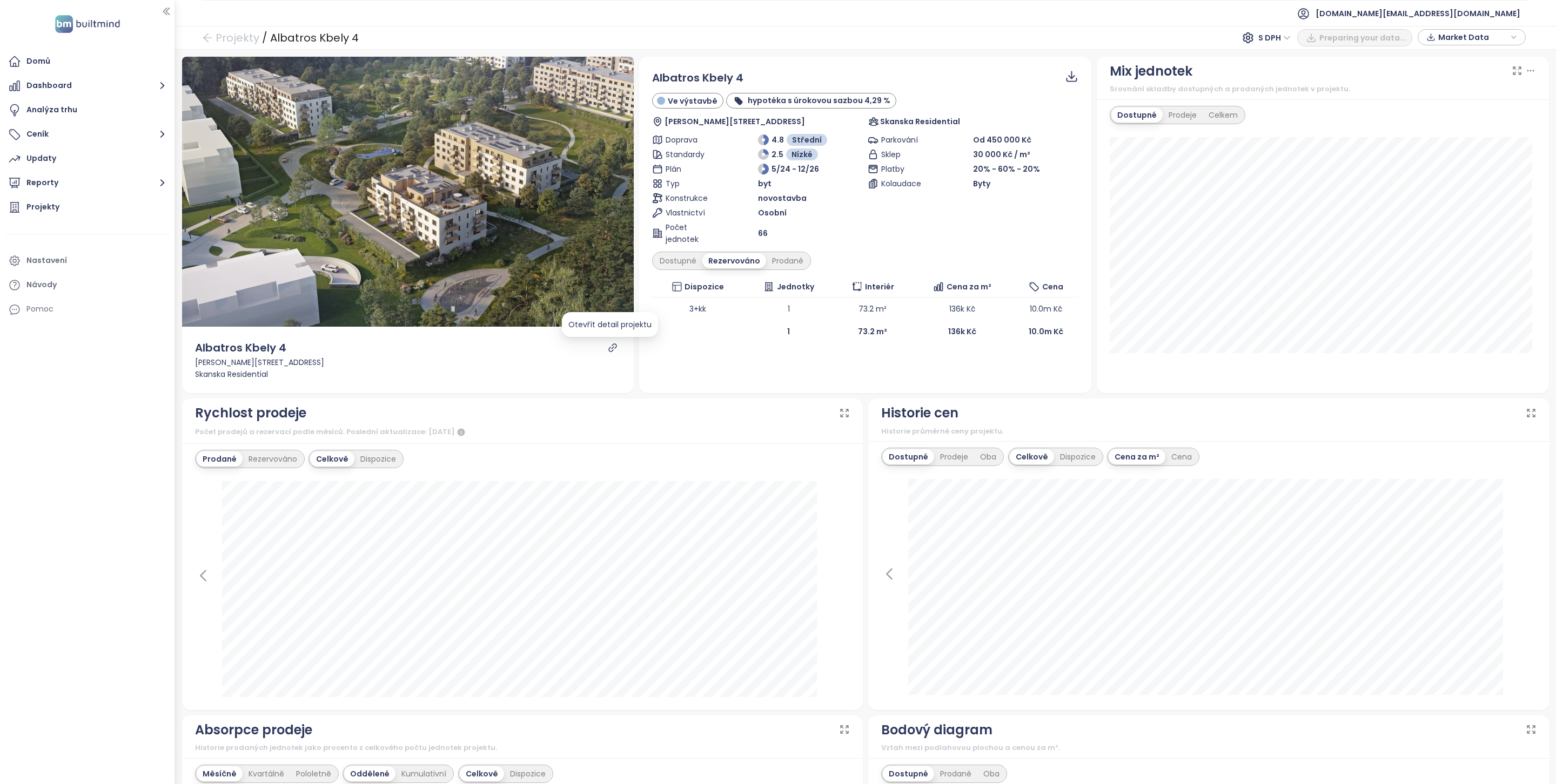
click at [613, 351] on icon "link" at bounding box center [613, 348] width 10 height 10
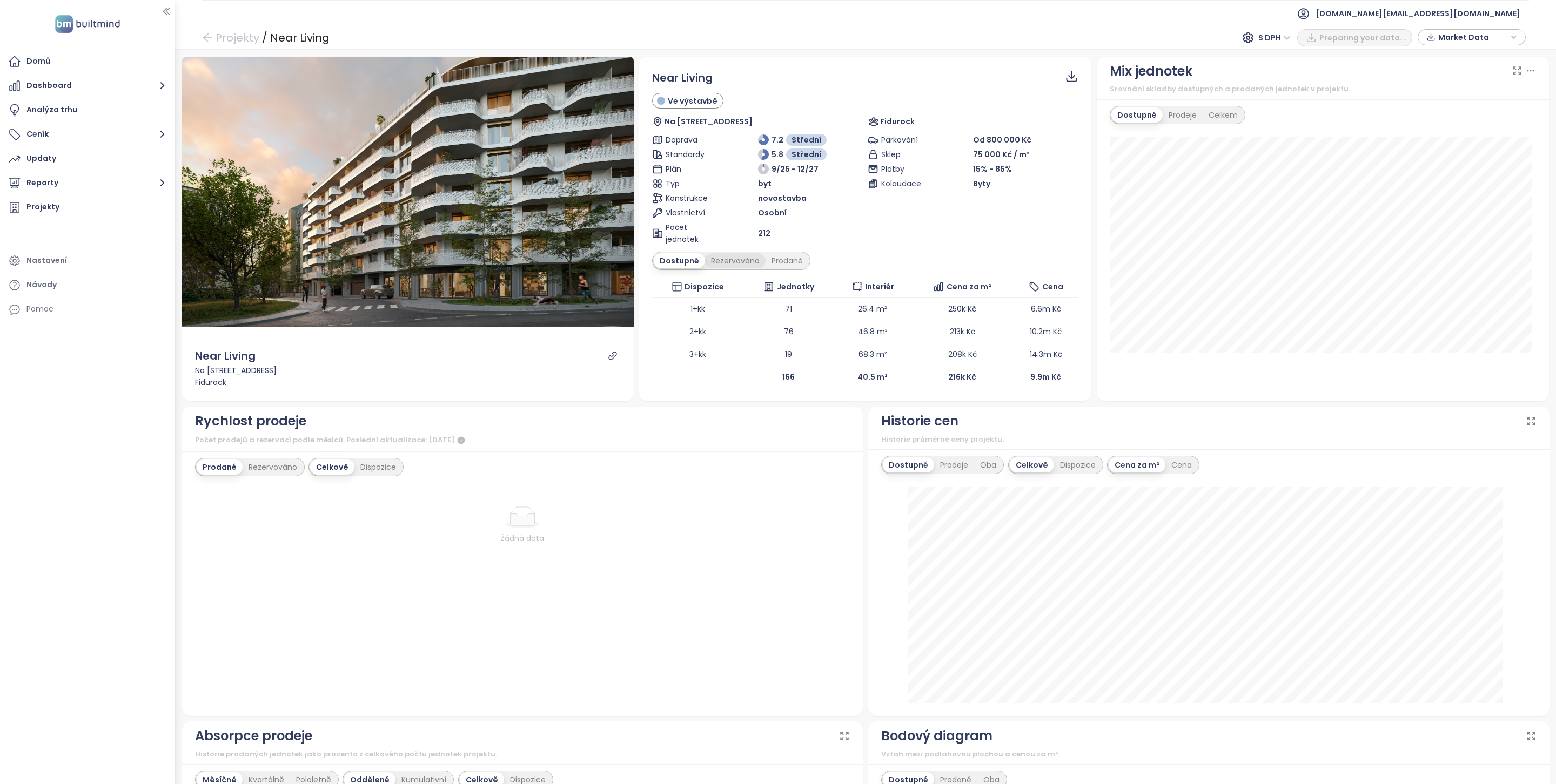
click at [732, 261] on div "Rezervováno" at bounding box center [735, 260] width 60 height 15
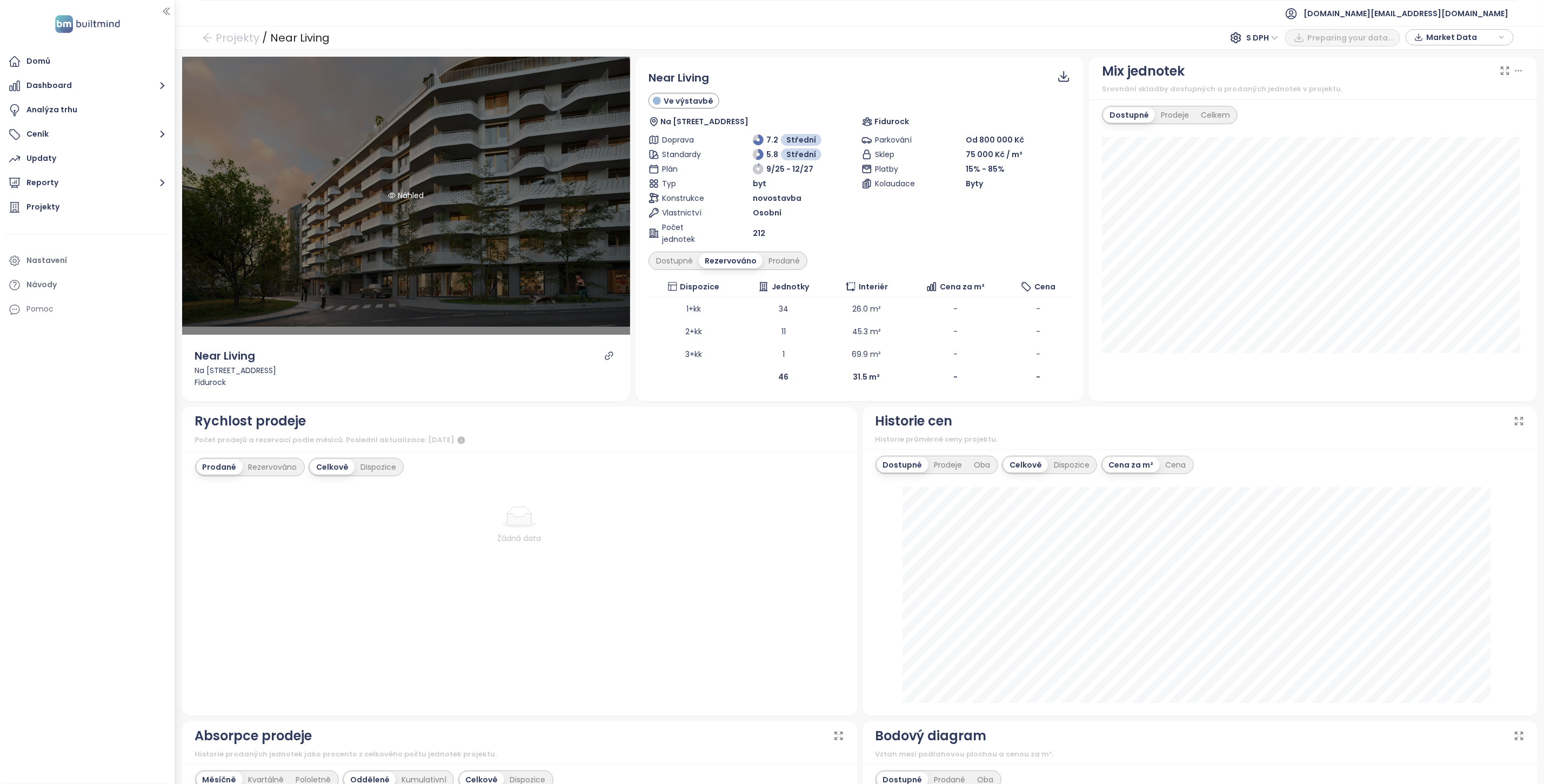
click at [543, 212] on div "Náhled" at bounding box center [406, 196] width 448 height 278
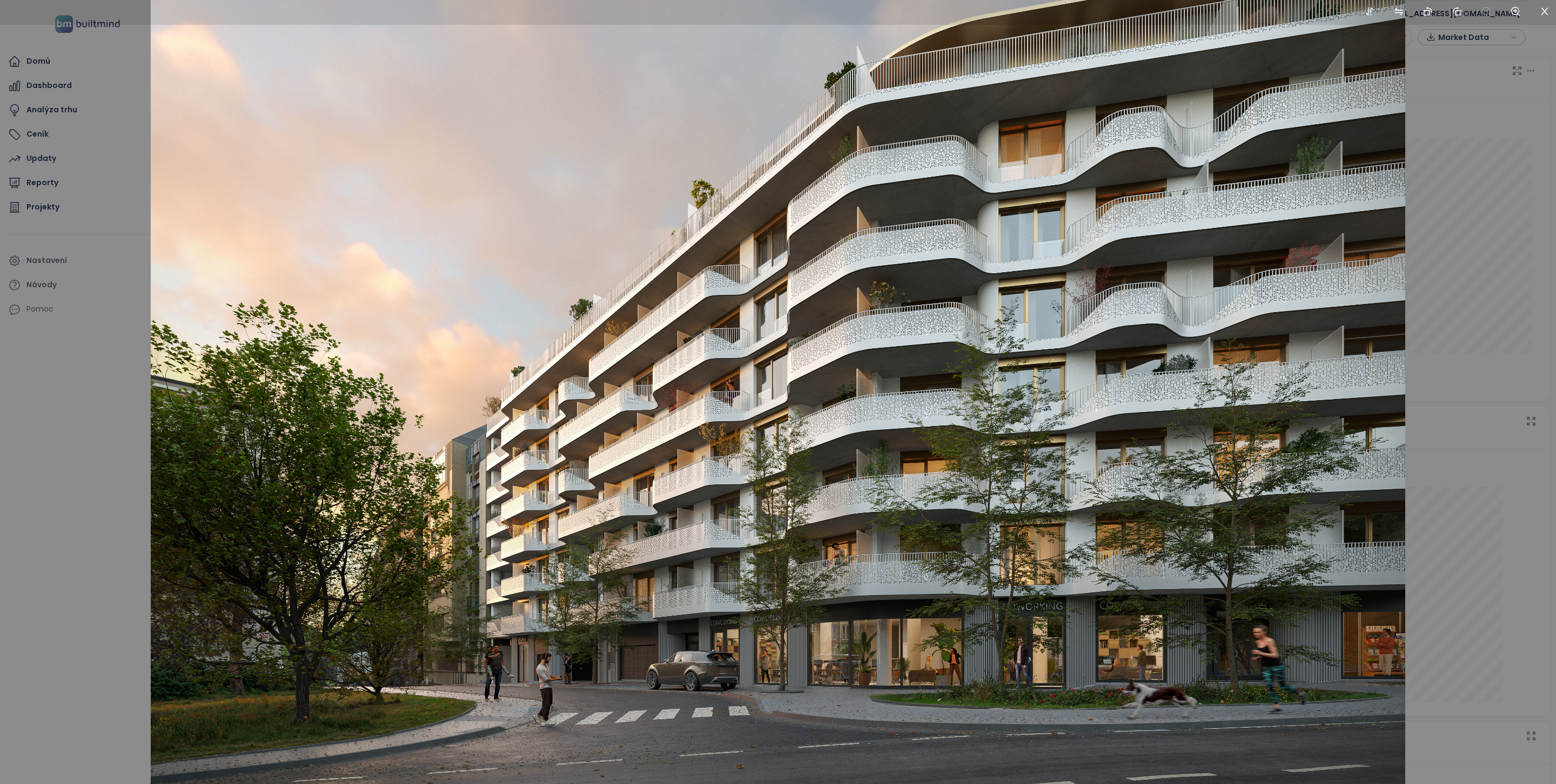
click at [1466, 566] on div at bounding box center [778, 392] width 1556 height 784
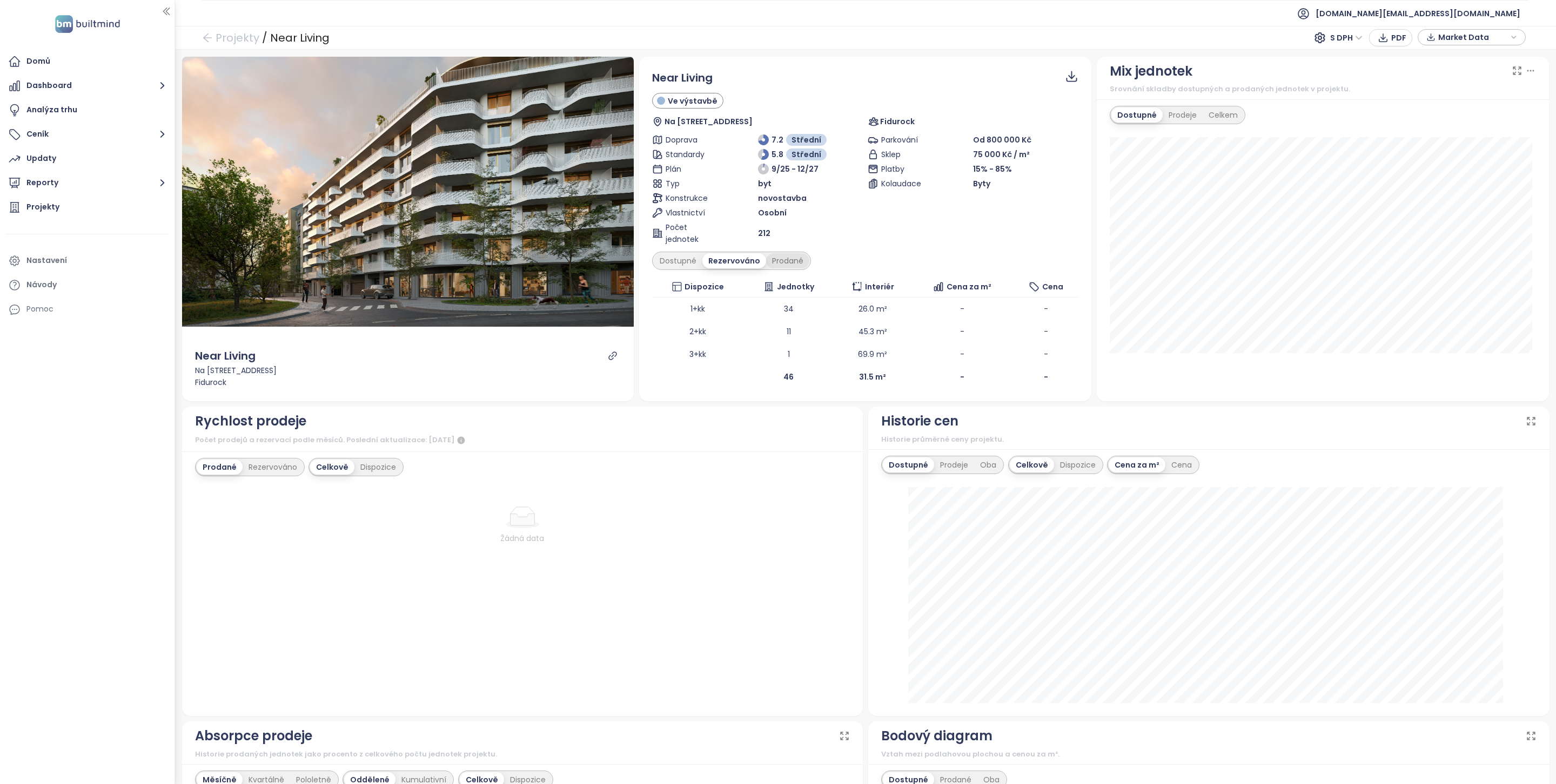
click at [796, 260] on div "Prodané" at bounding box center [788, 260] width 44 height 15
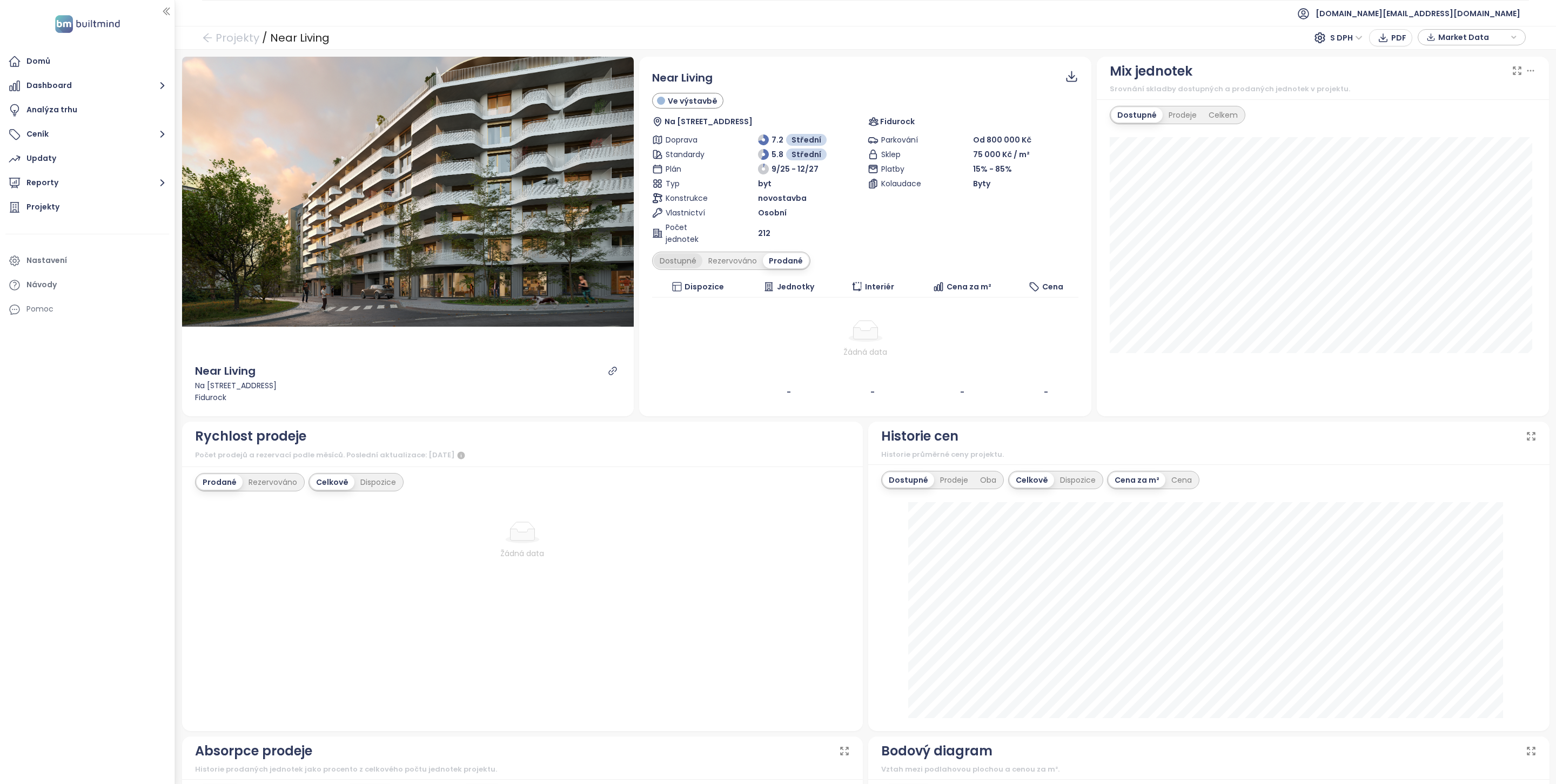
click at [689, 268] on div "Dostupné" at bounding box center [678, 260] width 49 height 15
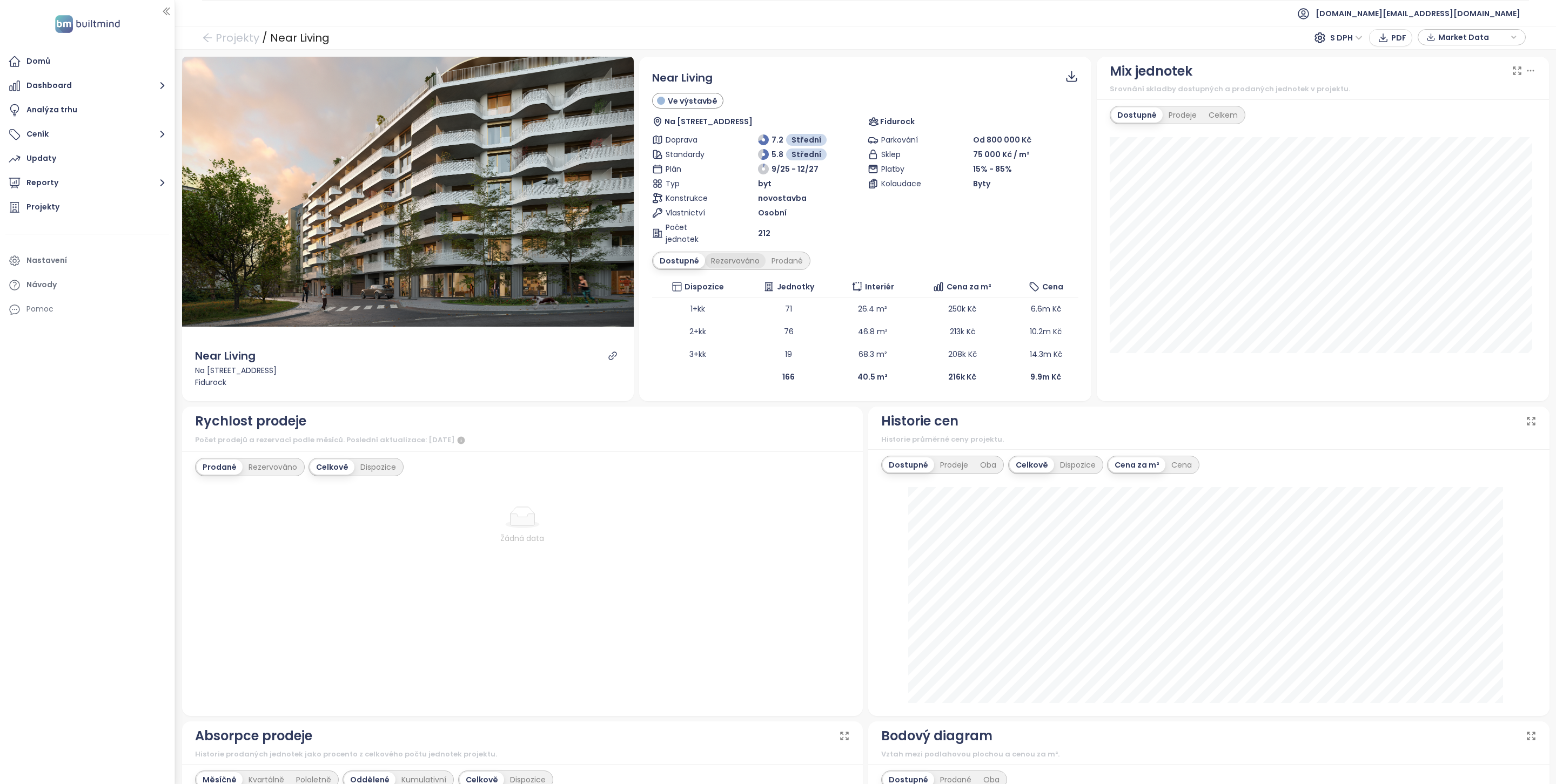
click at [742, 256] on div "Rezervováno" at bounding box center [735, 260] width 60 height 15
click at [766, 256] on div "Prodané" at bounding box center [788, 260] width 44 height 15
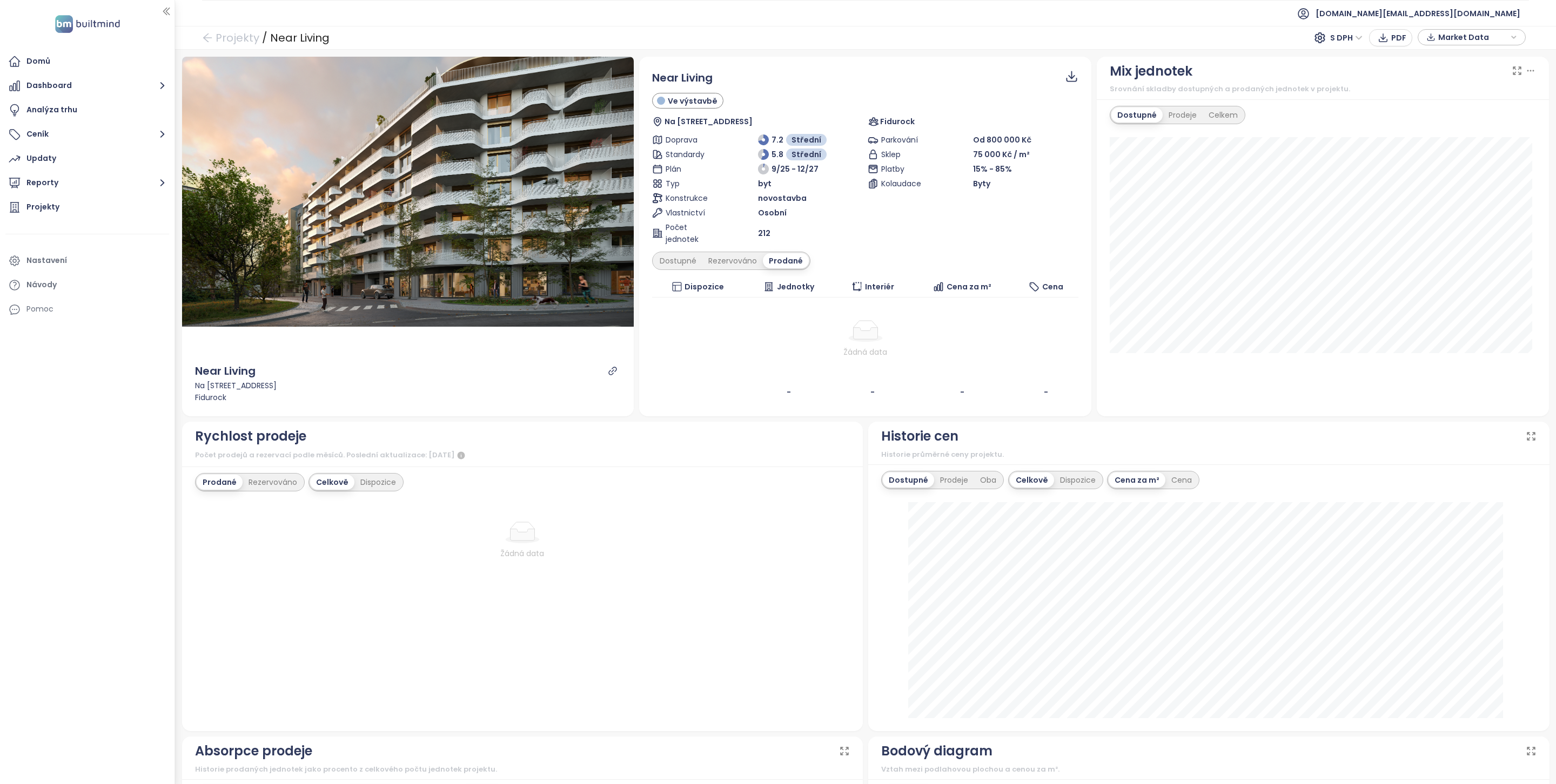
click at [677, 252] on div "Dostupné Rezervováno Prodané" at bounding box center [732, 260] width 158 height 19
click at [677, 258] on div "Dostupné" at bounding box center [678, 260] width 49 height 15
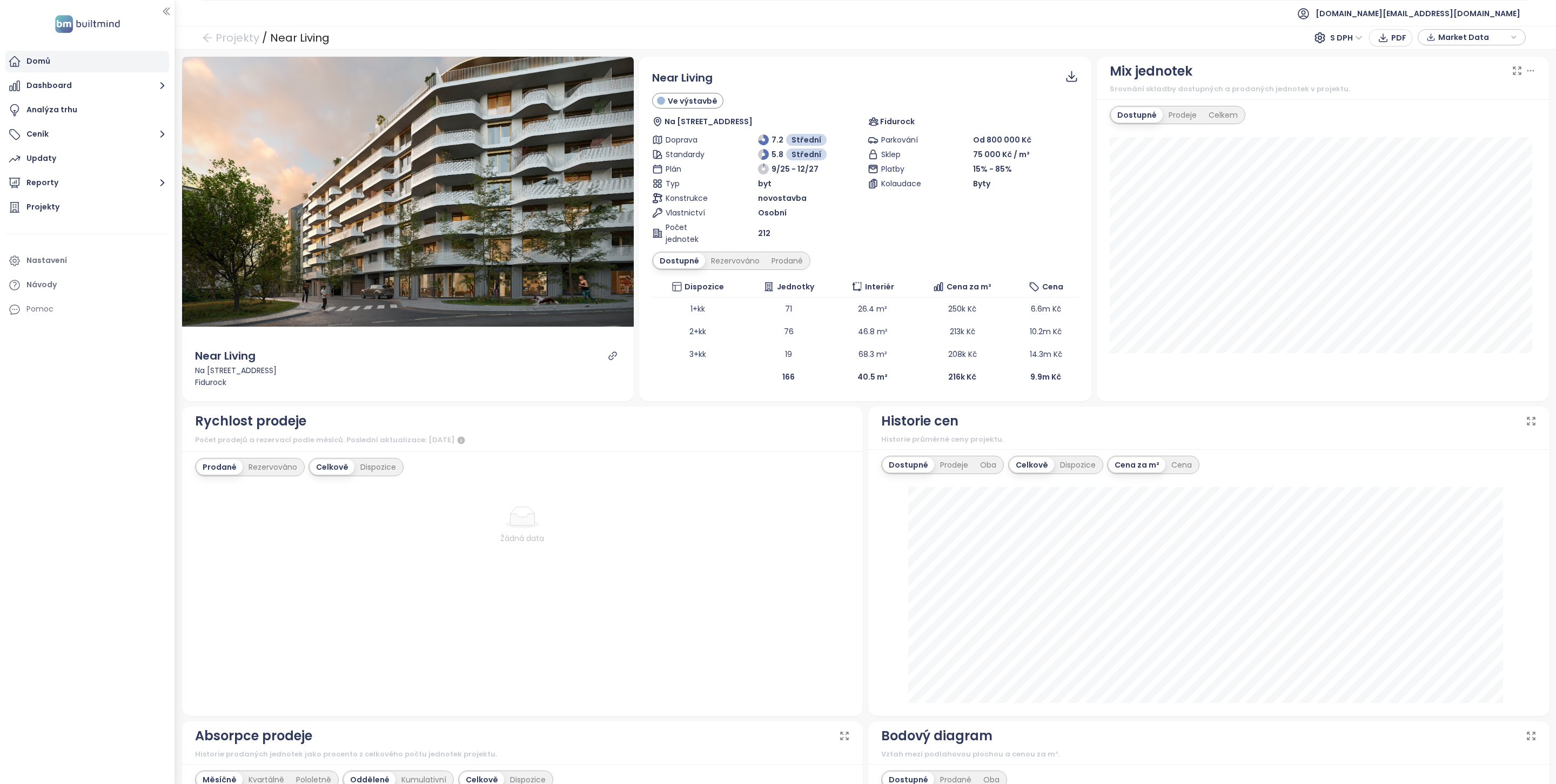
click at [54, 61] on div "Domů" at bounding box center [87, 61] width 164 height 21
